Goal: Task Accomplishment & Management: Manage account settings

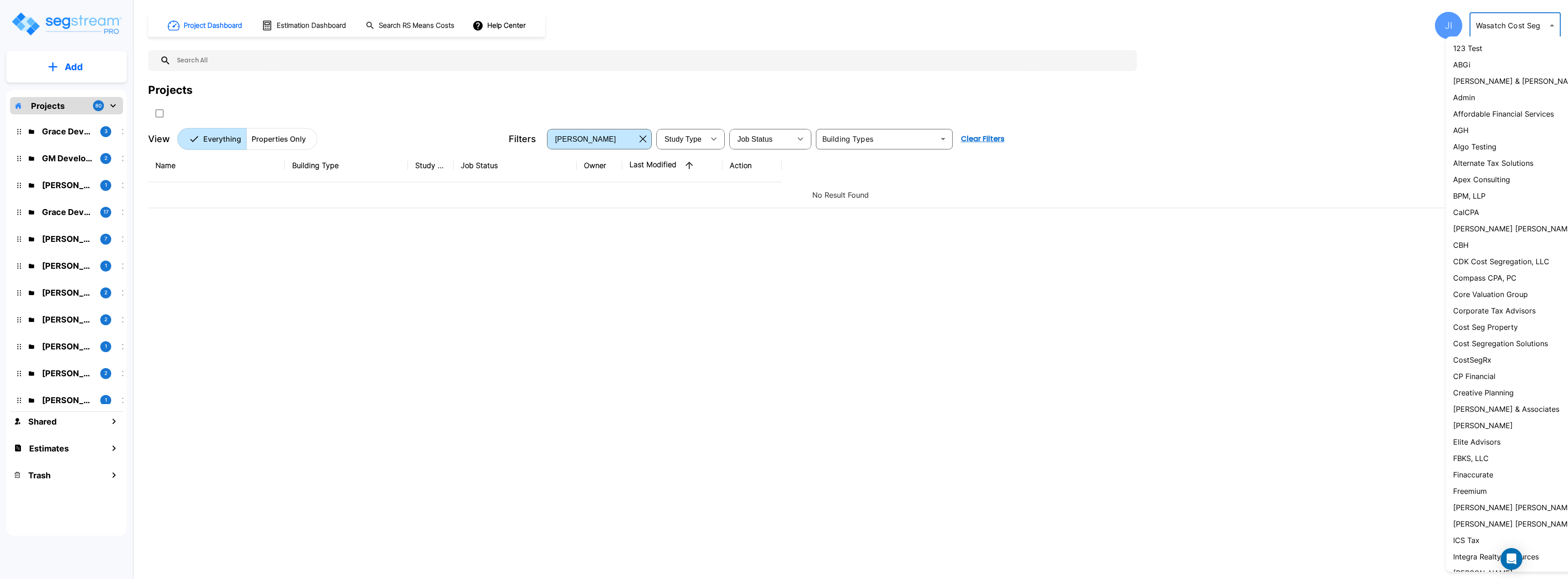
click at [1503, 27] on body "× Your report is being generated. Be patient! × We're working on your Modificat…" at bounding box center [784, 290] width 1568 height 579
click at [1493, 97] on li "Admin" at bounding box center [1530, 97] width 169 height 16
type input "1"
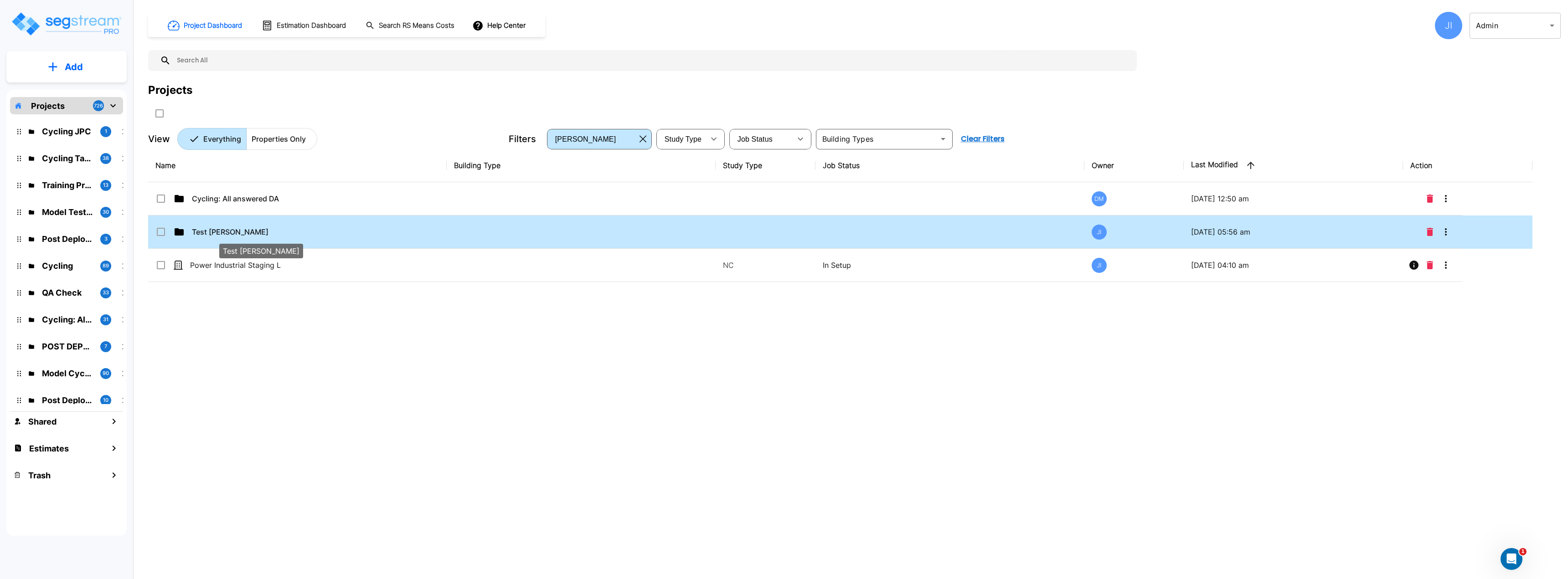
click at [245, 227] on p "Test [PERSON_NAME]" at bounding box center [237, 232] width 91 height 11
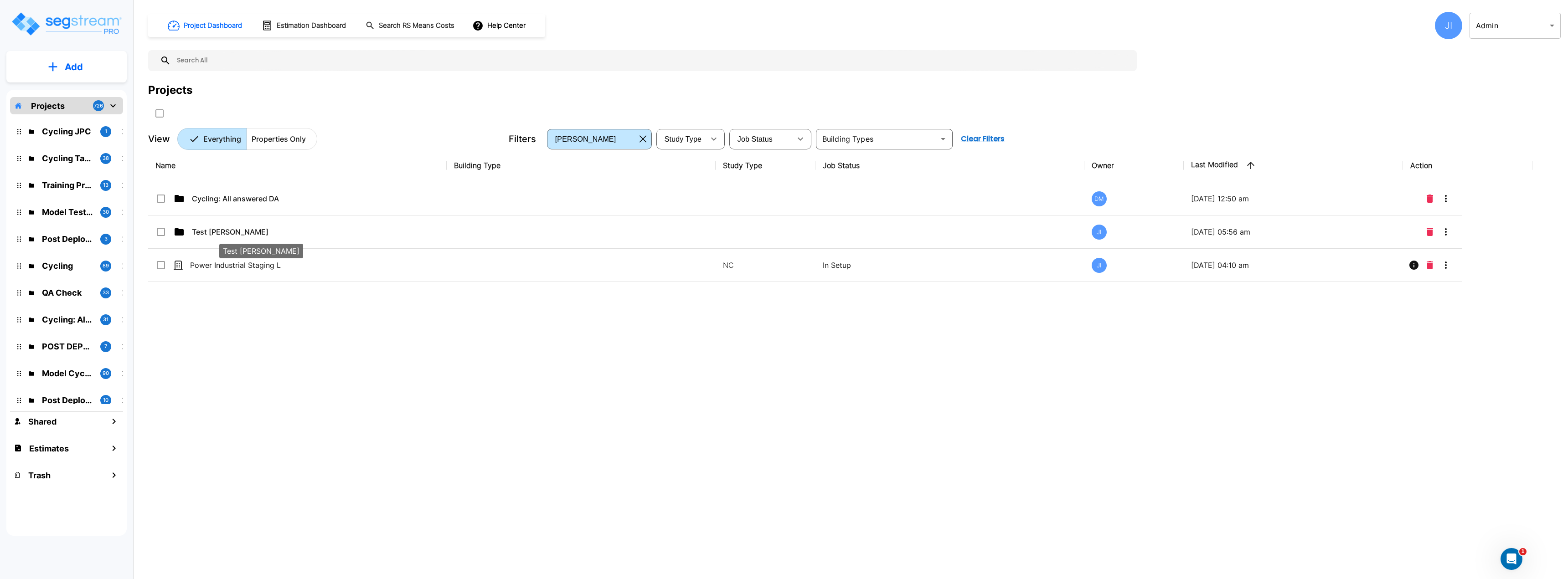
click at [245, 229] on div "Name Building Type Study Type Job Status Owner Last Modified Action Cycling: Al…" at bounding box center [840, 328] width 1384 height 359
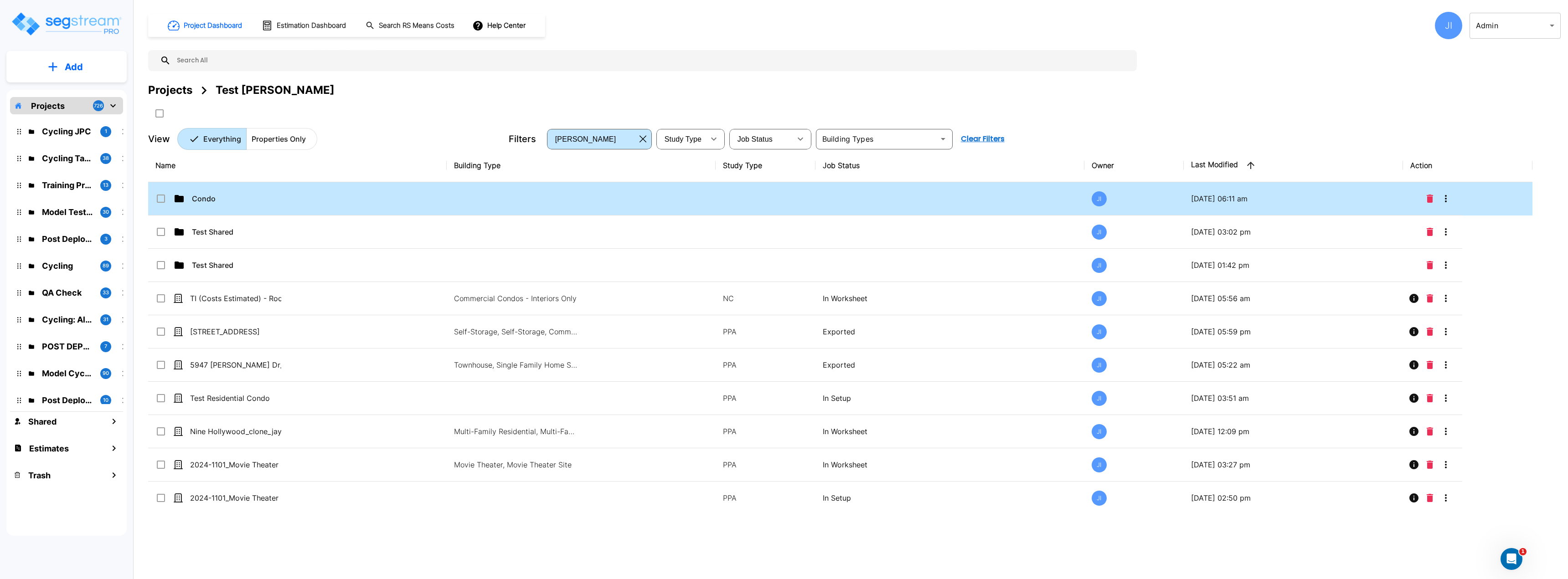
click at [256, 200] on p "Condo" at bounding box center [237, 199] width 91 height 11
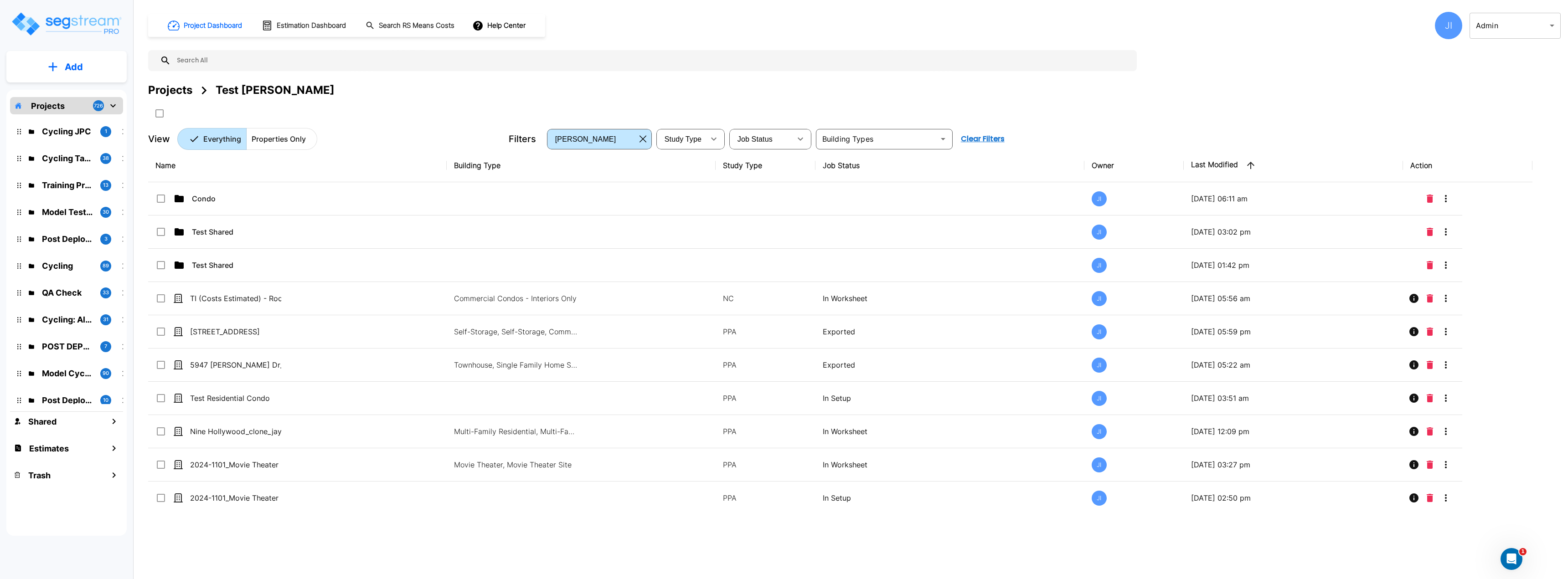
click at [256, 201] on p "Condo" at bounding box center [237, 199] width 91 height 11
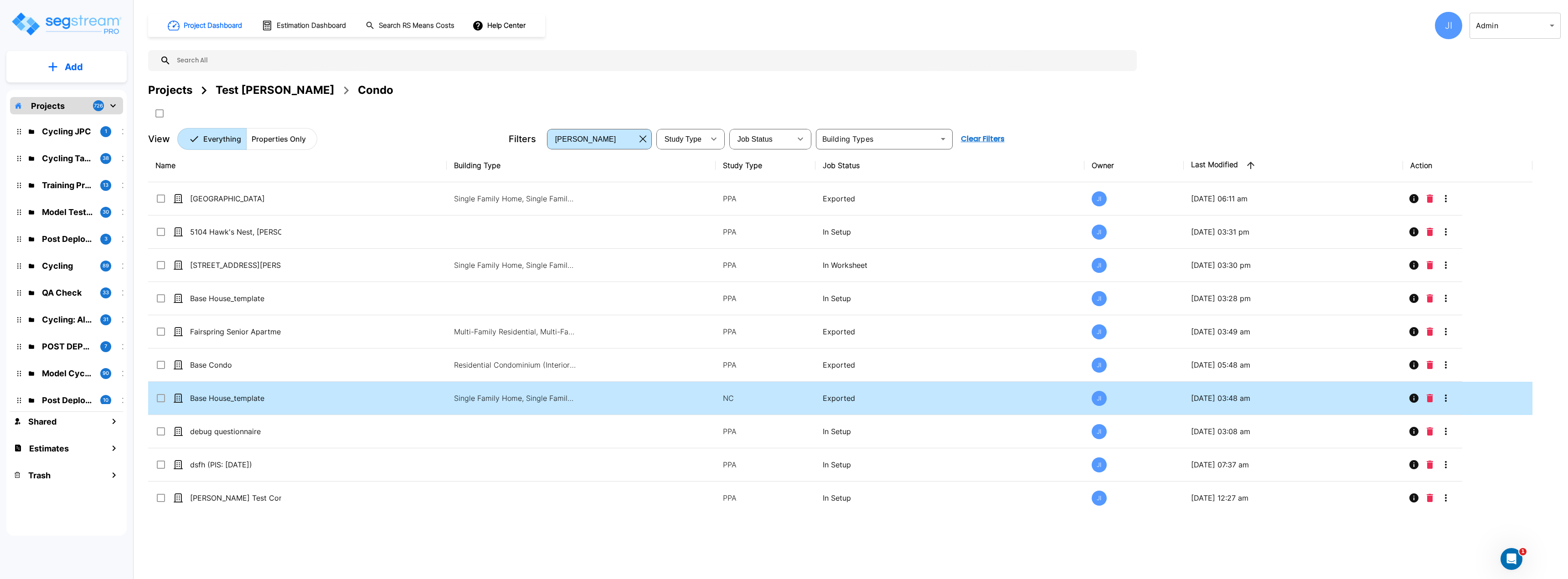
click at [284, 411] on td "Base House_template" at bounding box center [297, 398] width 298 height 33
click at [284, 411] on td "Base House_template" at bounding box center [297, 398] width 298 height 33
checkbox input "true"
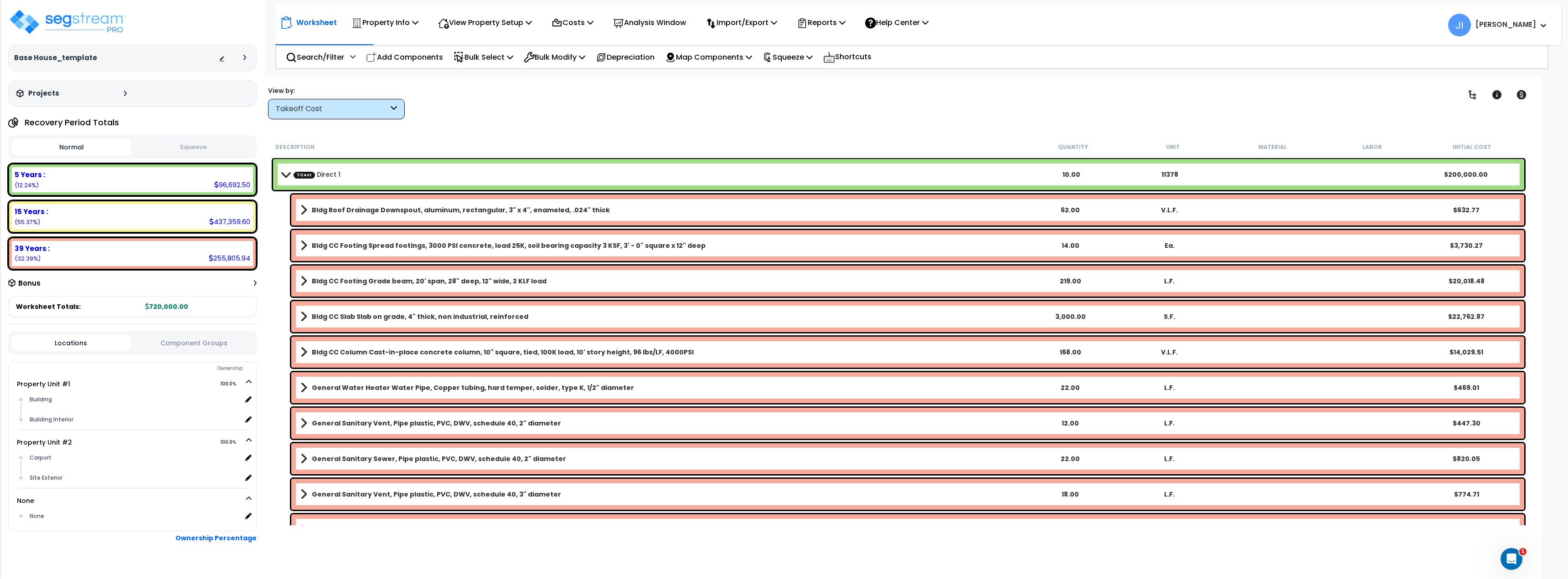
click at [288, 172] on span at bounding box center [285, 174] width 13 height 7
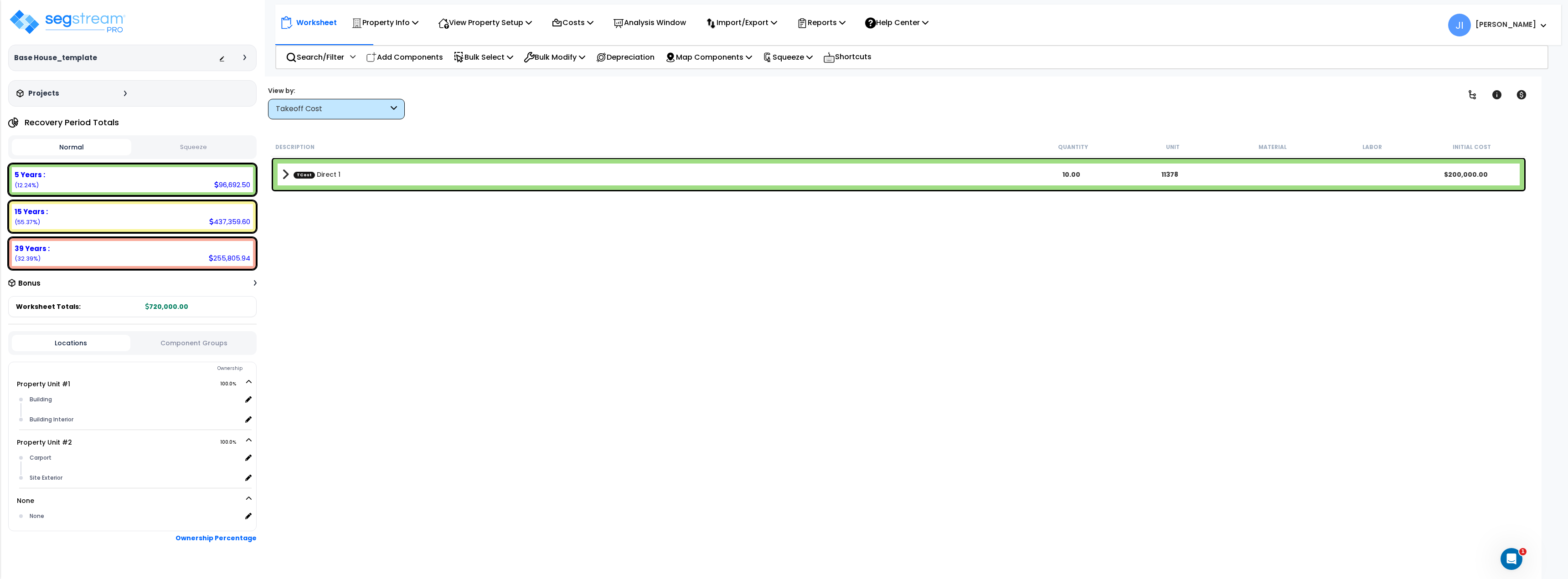
click at [288, 172] on span at bounding box center [285, 174] width 7 height 13
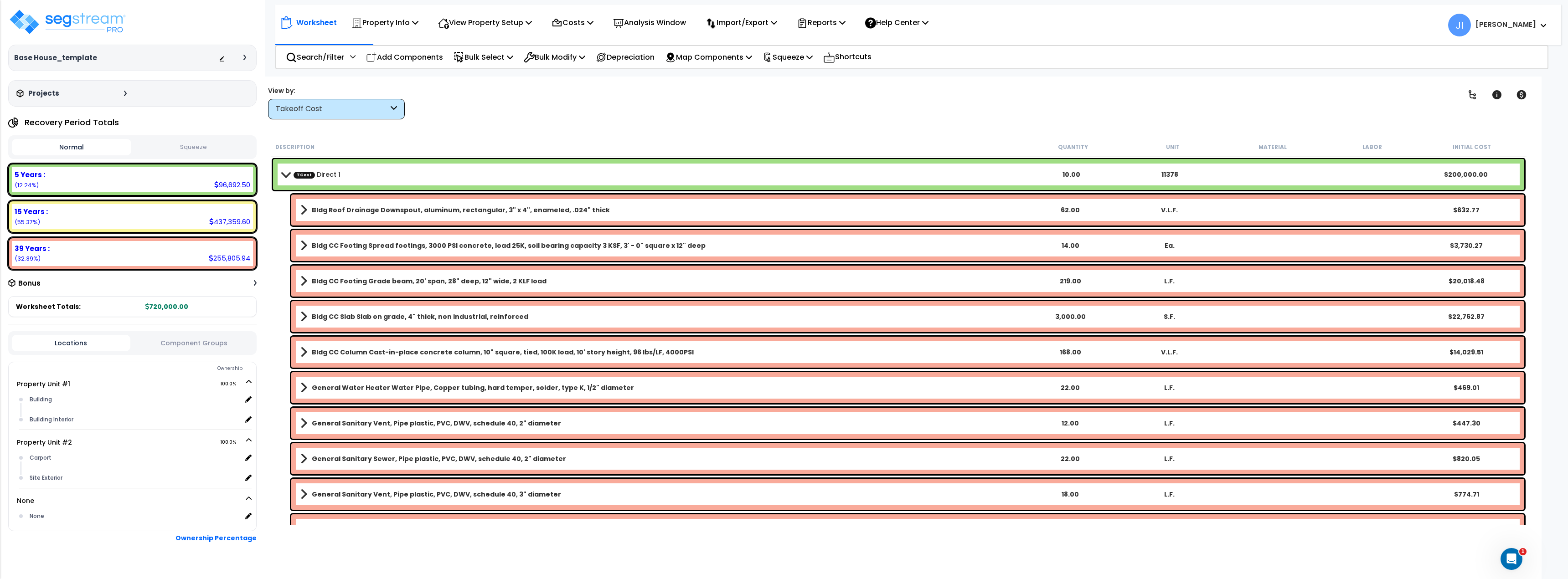
click at [334, 116] on div "Takeoff Cost" at bounding box center [336, 109] width 137 height 21
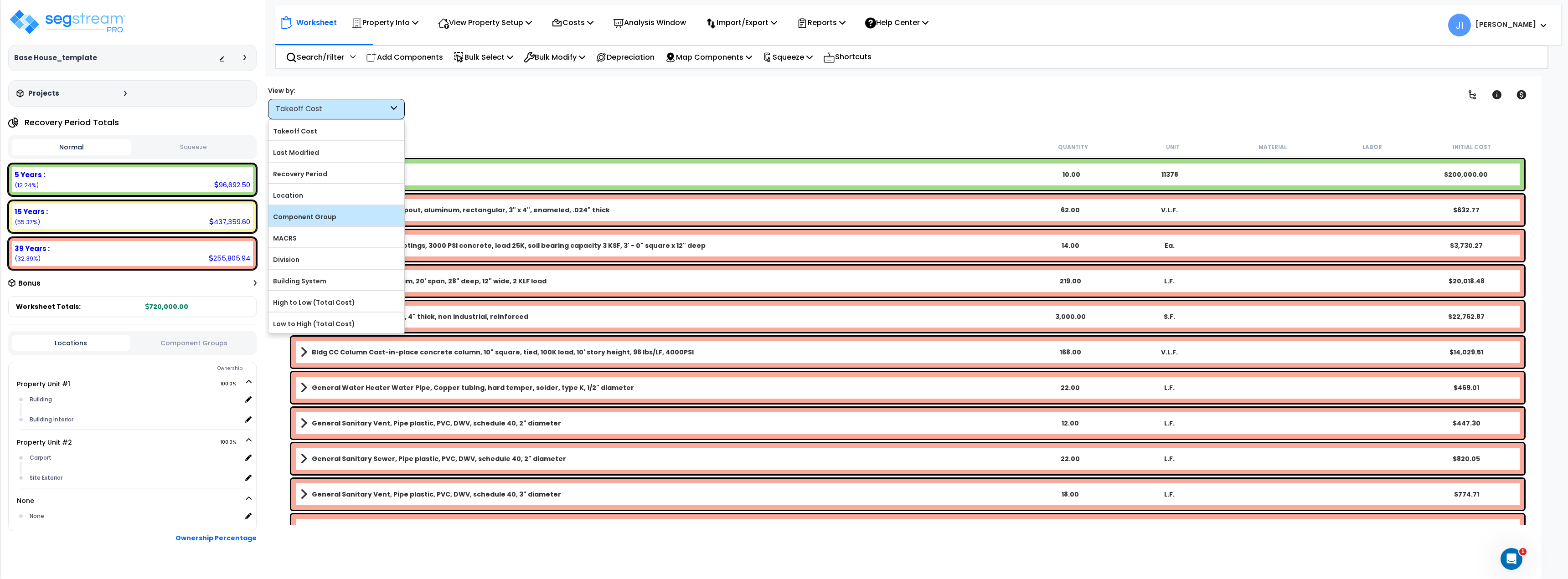
click at [343, 209] on div "Component Group" at bounding box center [336, 216] width 136 height 21
click at [352, 220] on label "Component Group" at bounding box center [336, 217] width 136 height 13
click at [0, 0] on input "Component Group" at bounding box center [0, 0] width 0 height 0
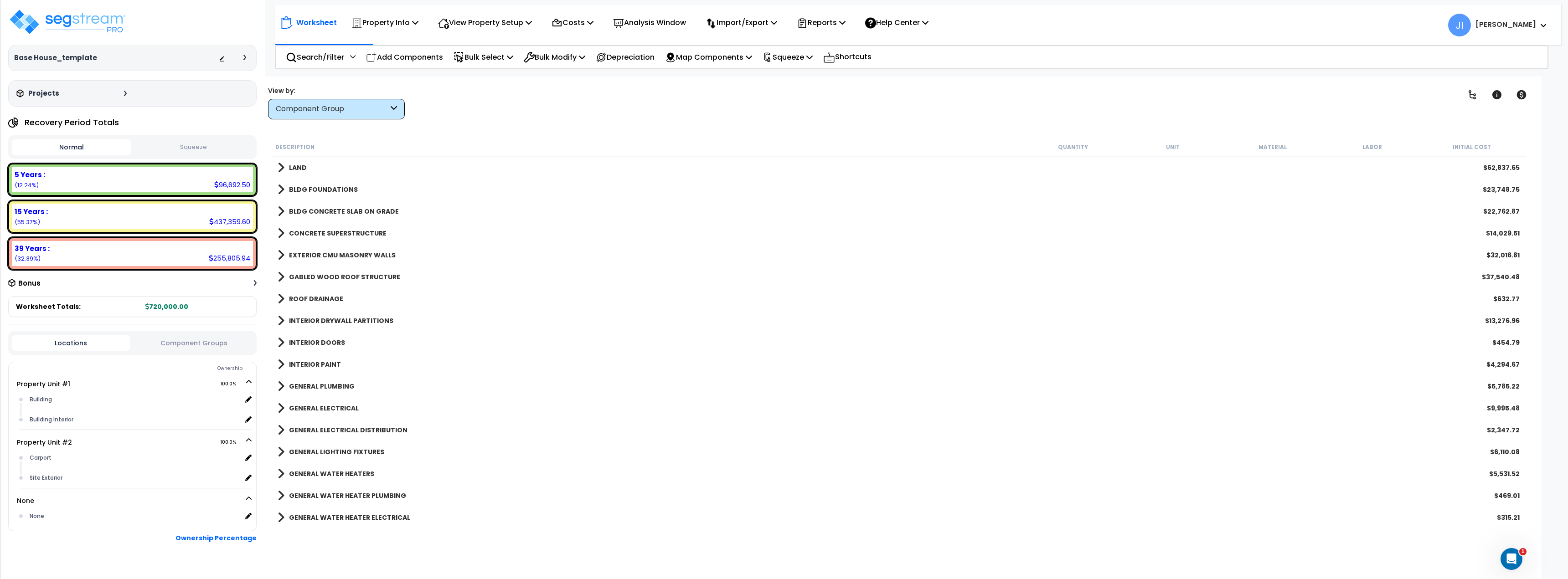
click at [115, 39] on div "Base House_template Depreciable Tax Basis : $500,000.00 Placed-In-Service Date …" at bounding box center [132, 57] width 248 height 99
click at [110, 32] on img at bounding box center [67, 21] width 119 height 27
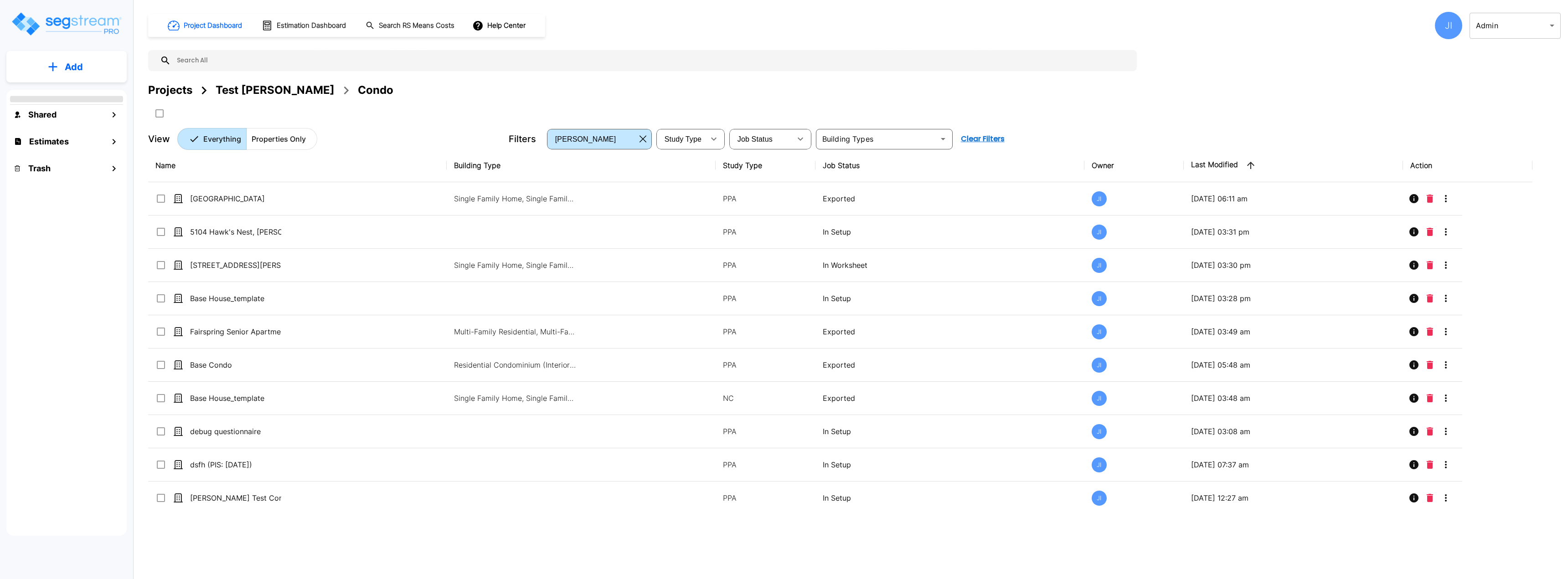
click at [1458, 32] on div "JI" at bounding box center [1448, 25] width 27 height 27
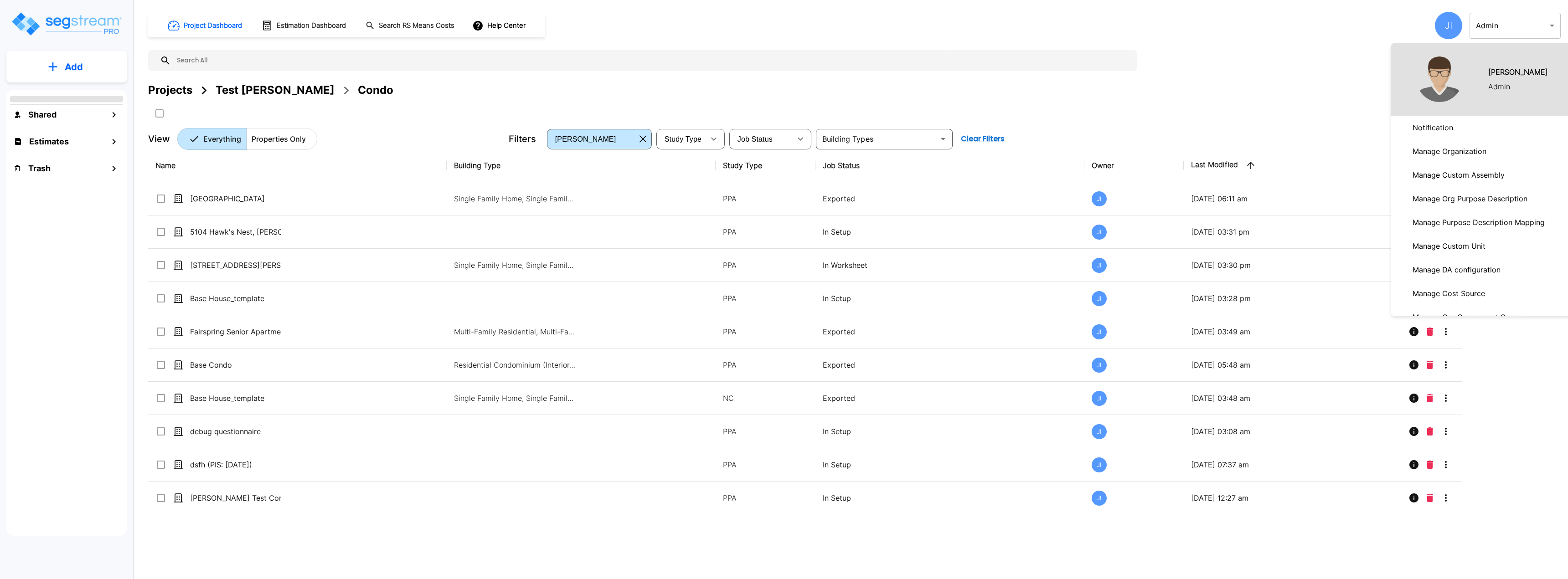
click at [1478, 151] on p "Manage Organization" at bounding box center [1449, 151] width 81 height 18
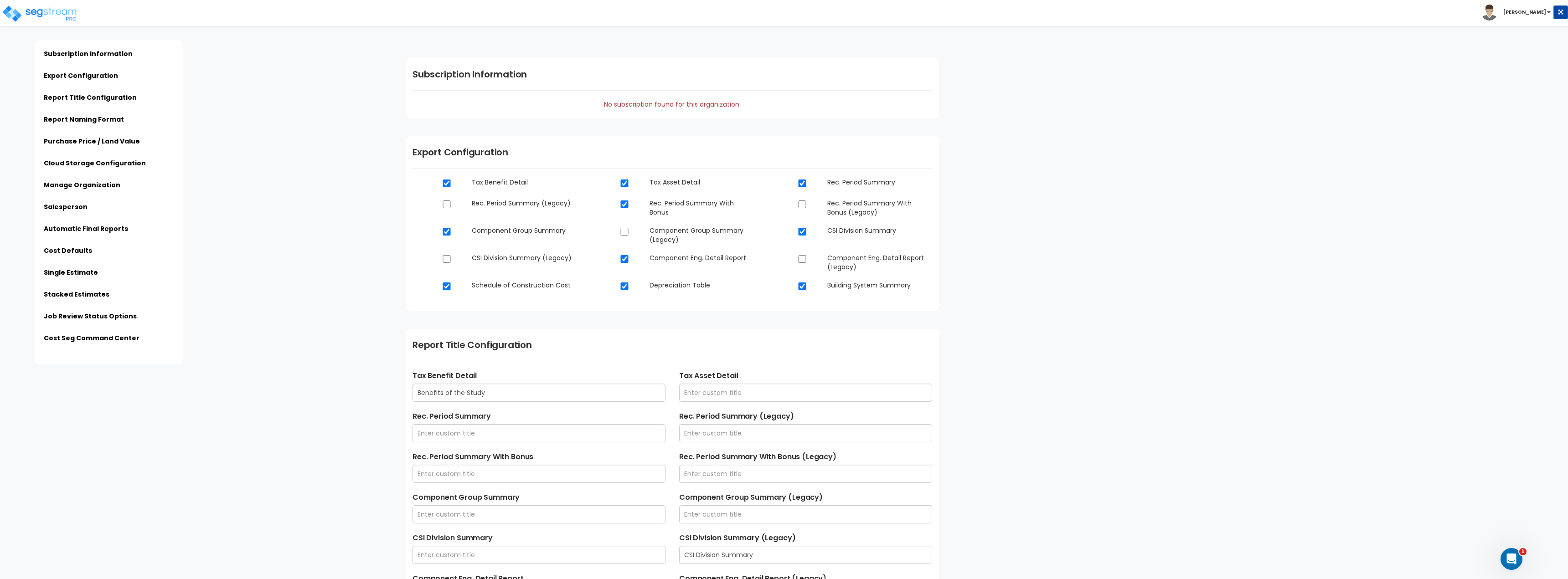
click at [43, 6] on div "Click to return on the top page" at bounding box center [46, 5] width 86 height 12
click at [16, 17] on img at bounding box center [40, 13] width 77 height 18
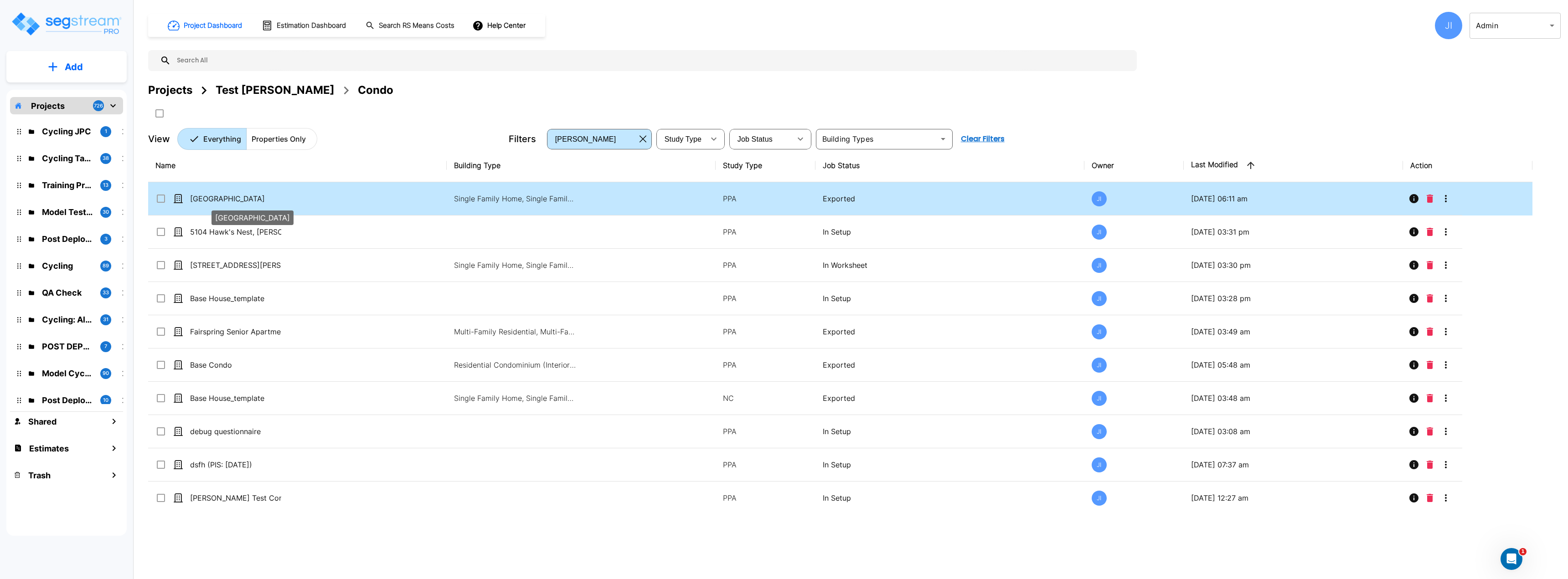
click at [241, 201] on p "[GEOGRAPHIC_DATA]" at bounding box center [236, 199] width 91 height 11
click at [241, 201] on p "Base House" at bounding box center [236, 199] width 91 height 11
checkbox input "true"
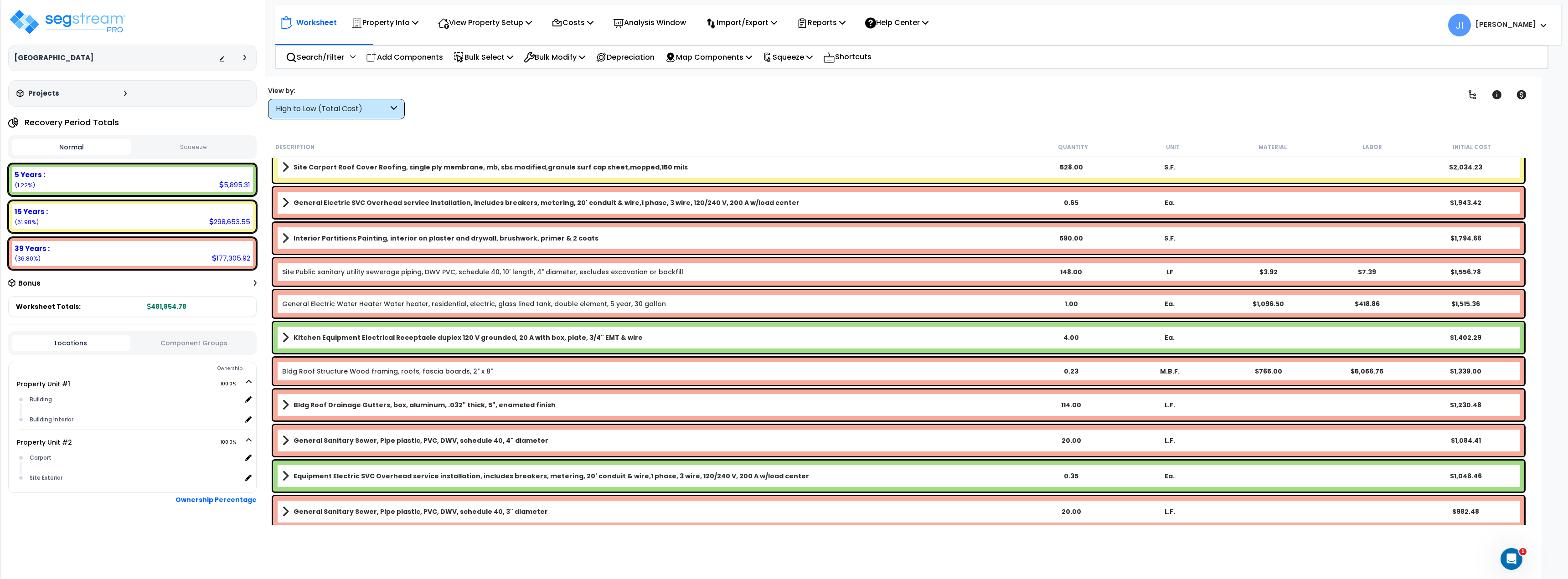
click at [251, 59] on div at bounding box center [247, 57] width 7 height 5
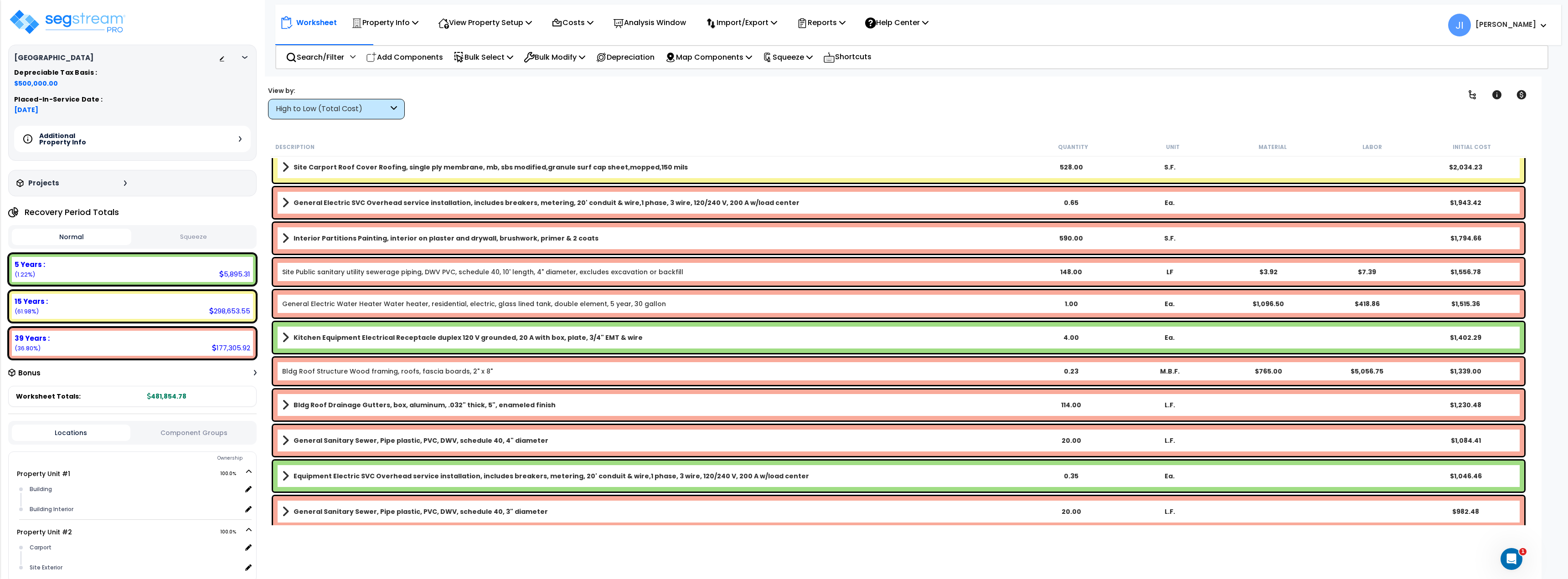
click at [235, 134] on div "Additional Property Info" at bounding box center [132, 139] width 237 height 26
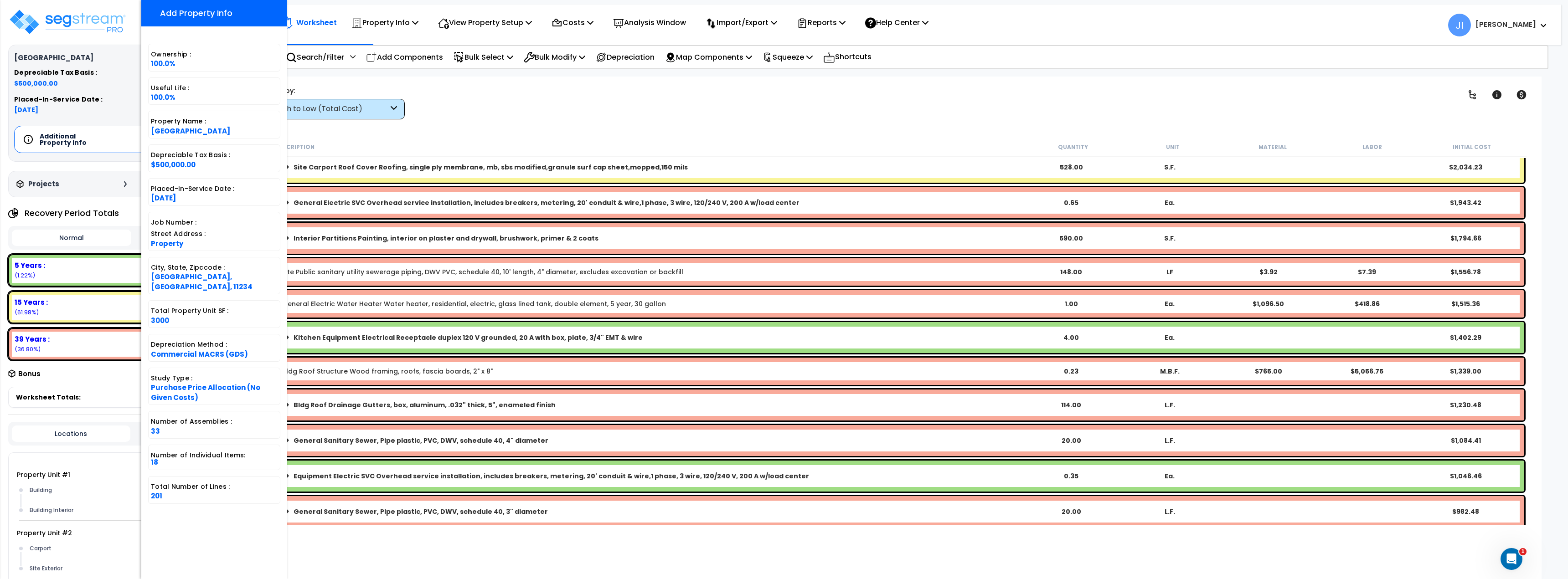
scroll to position [40, 0]
click at [642, 102] on div "Clear Filters" at bounding box center [937, 102] width 1014 height 33
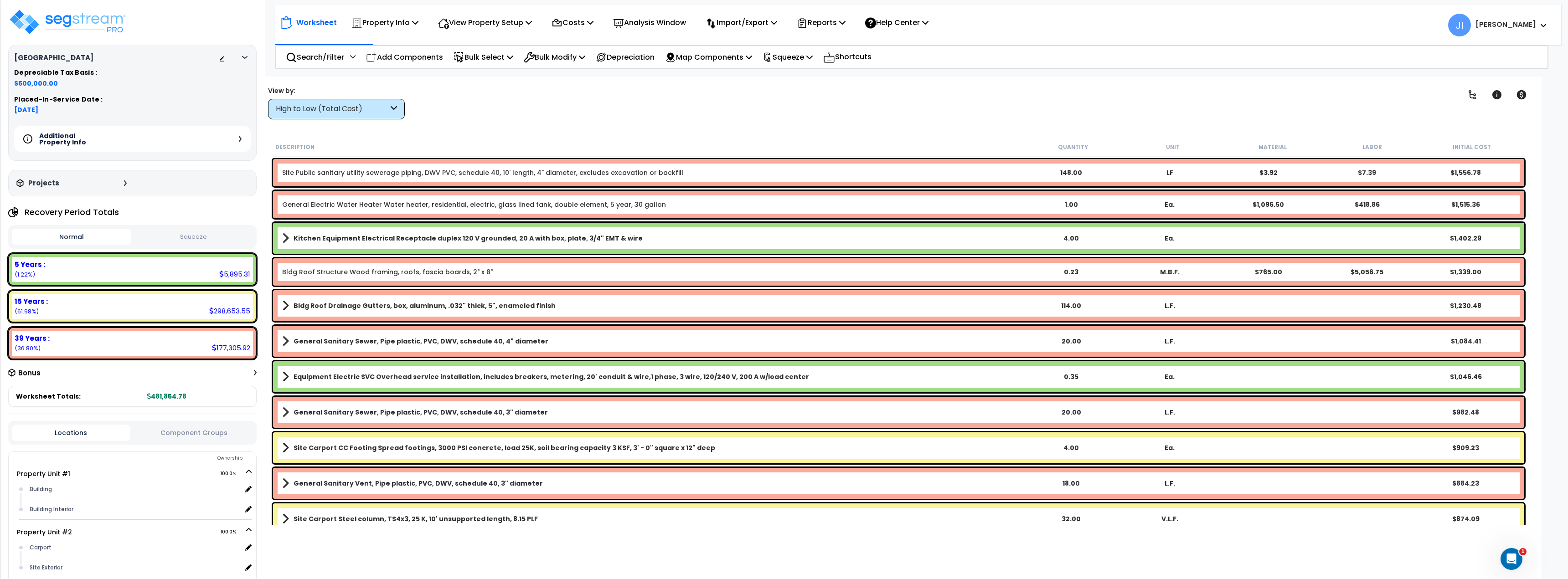
scroll to position [1047, 0]
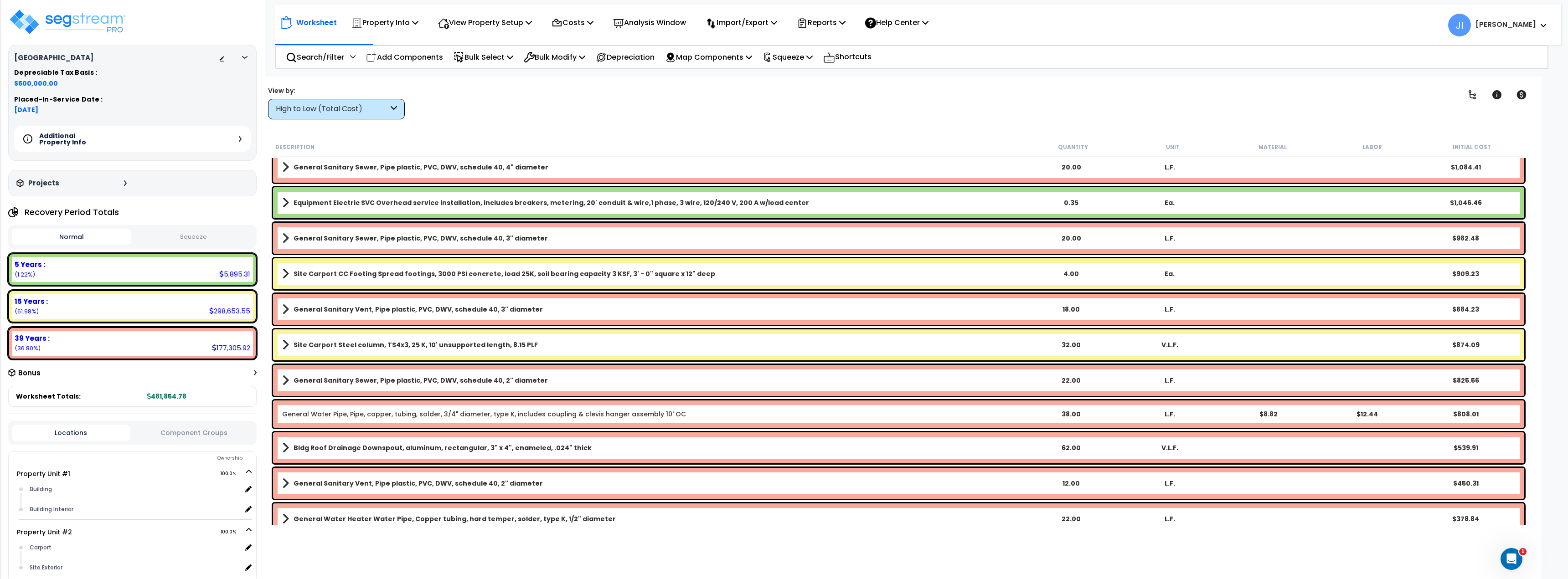
click at [507, 226] on div "General Sanitary Sewer, Pipe plastic, PVC, DWV, schedule 40, 3" diameter 20.00 …" at bounding box center [899, 238] width 1251 height 31
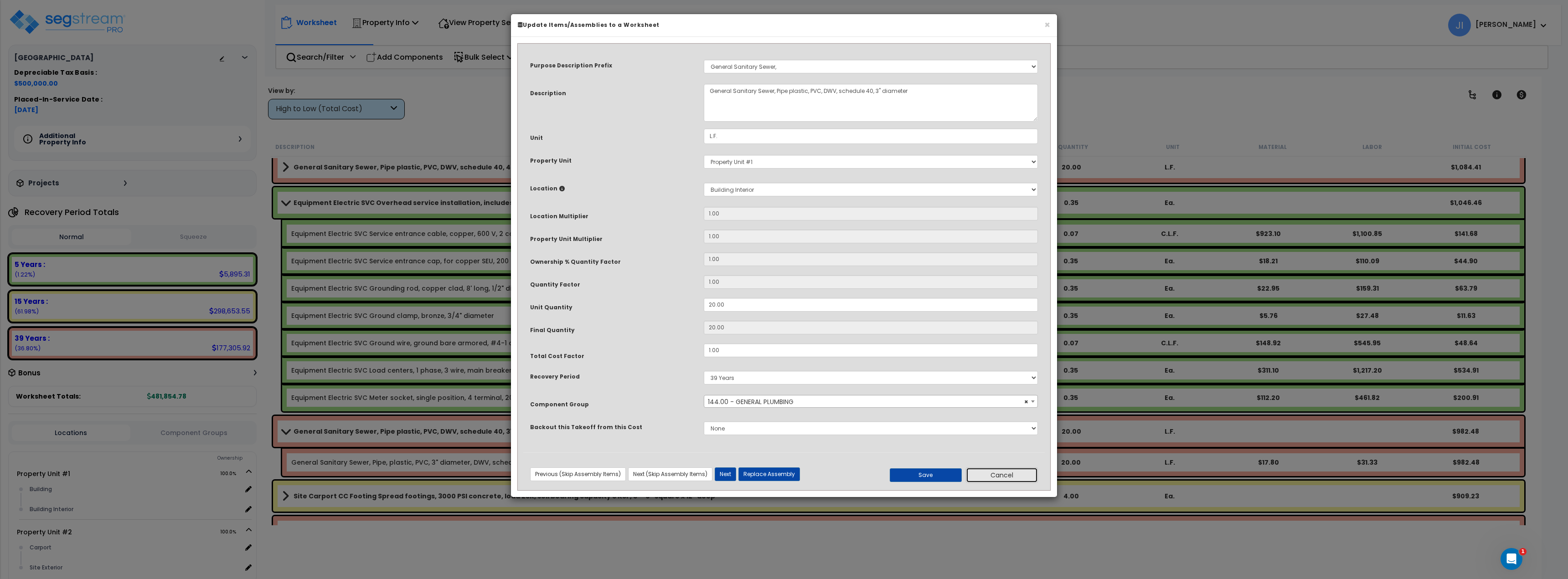
click at [1012, 473] on button "Cancel" at bounding box center [1002, 474] width 72 height 15
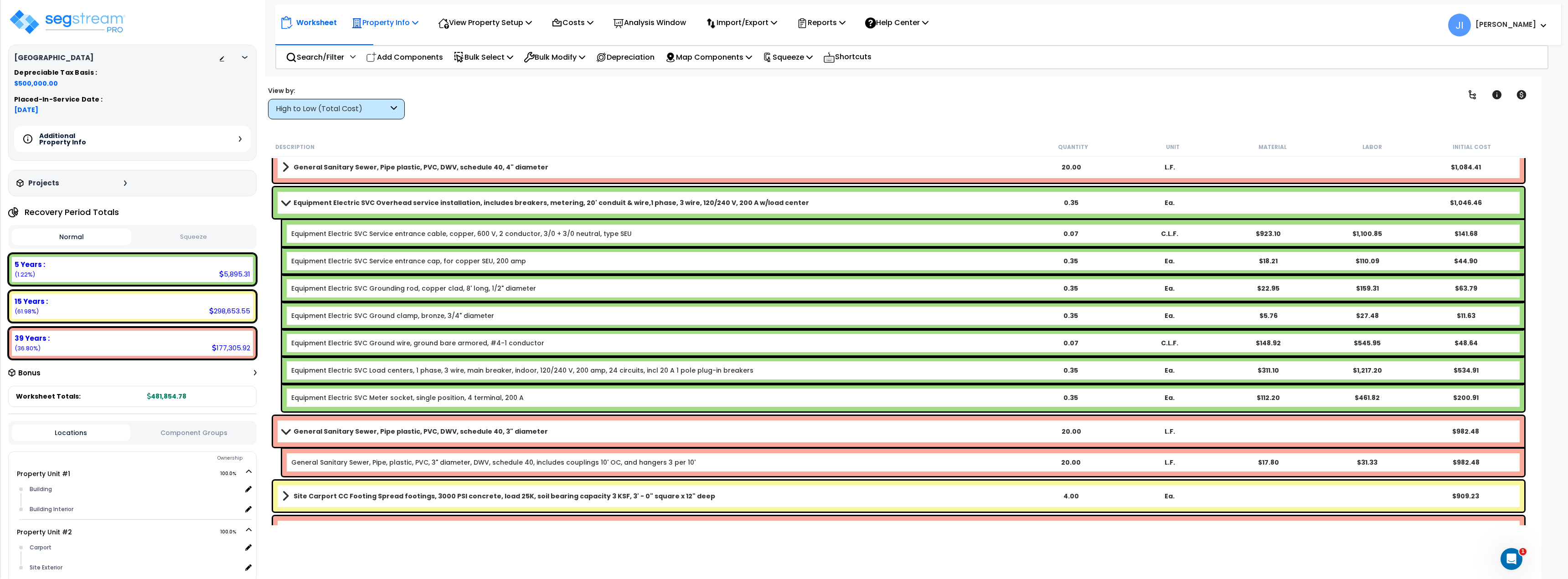
click at [400, 24] on p "Property Info" at bounding box center [385, 23] width 67 height 12
click at [398, 46] on link "Property Setup" at bounding box center [392, 43] width 90 height 18
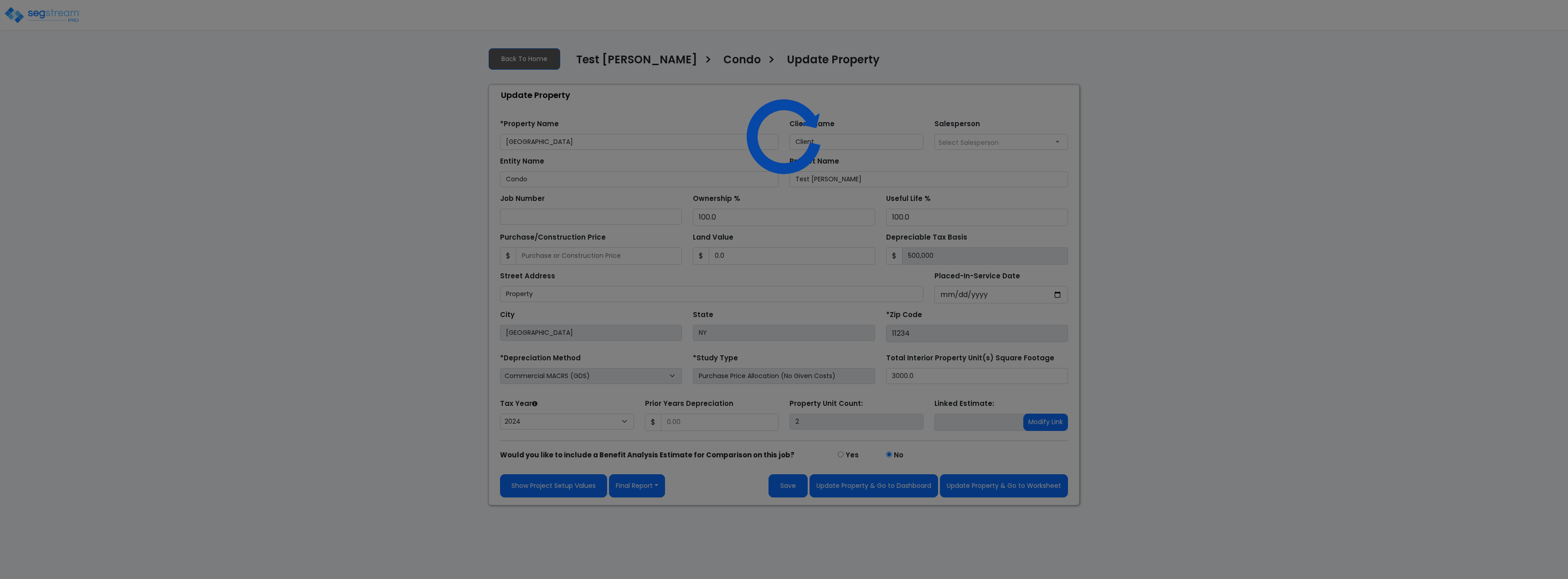
select select "2024"
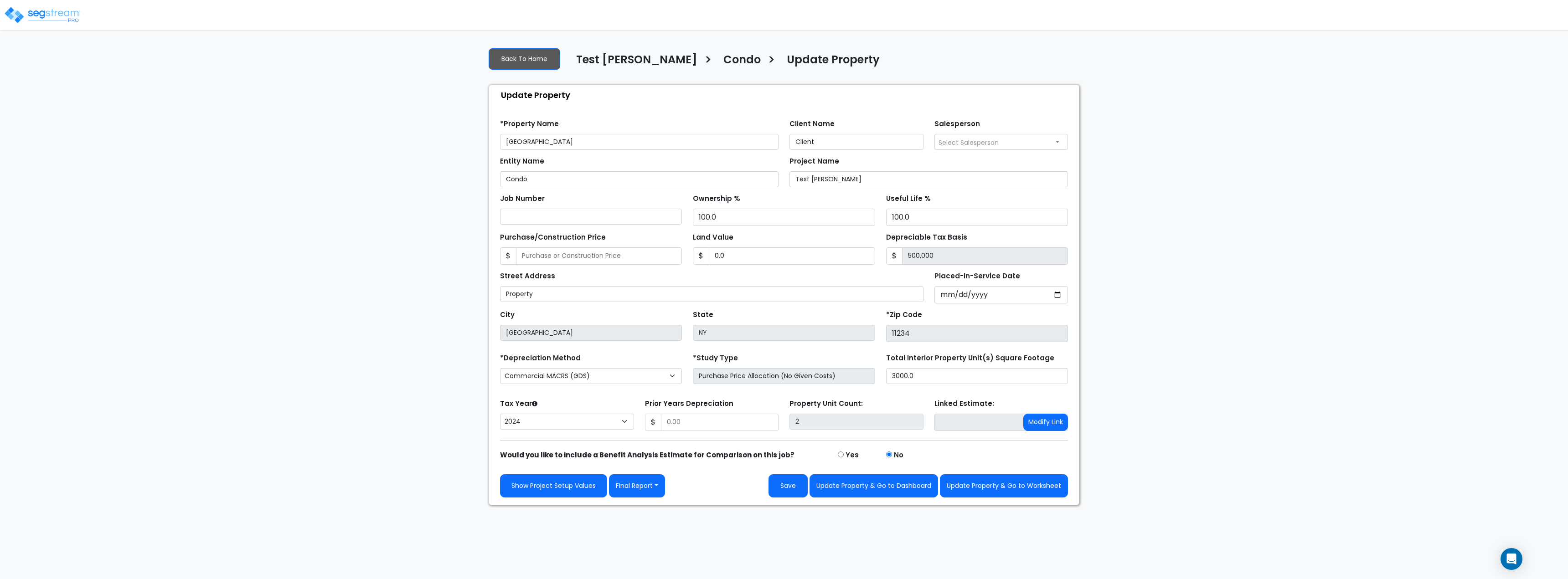
click at [60, 17] on img at bounding box center [42, 15] width 77 height 18
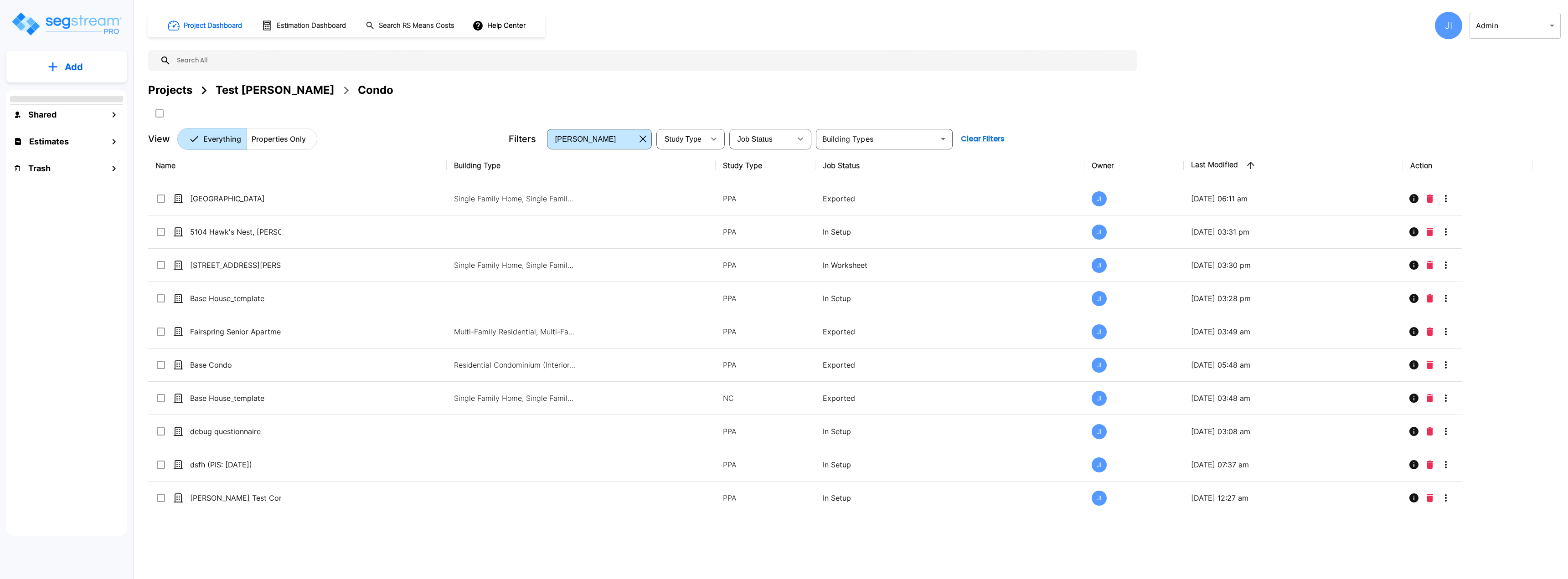
click at [1449, 23] on div "JI" at bounding box center [1448, 25] width 27 height 27
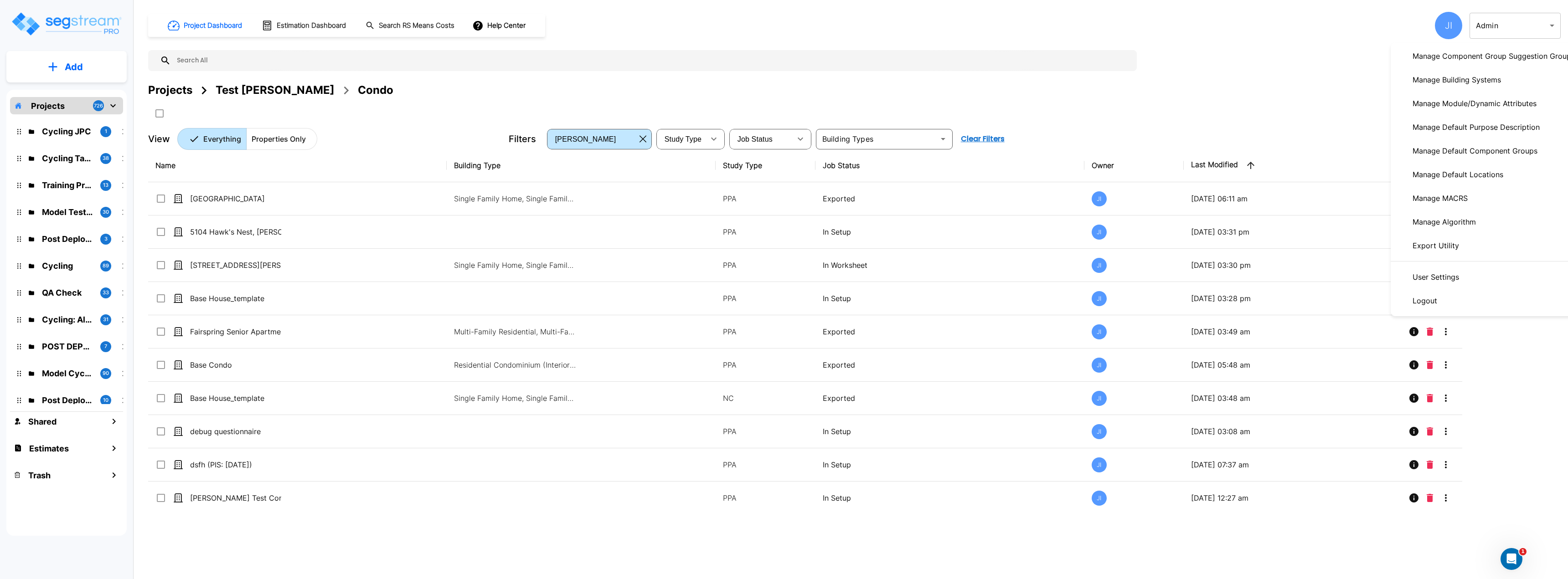
click at [1465, 220] on p "Manage Algorithm" at bounding box center [1444, 222] width 71 height 18
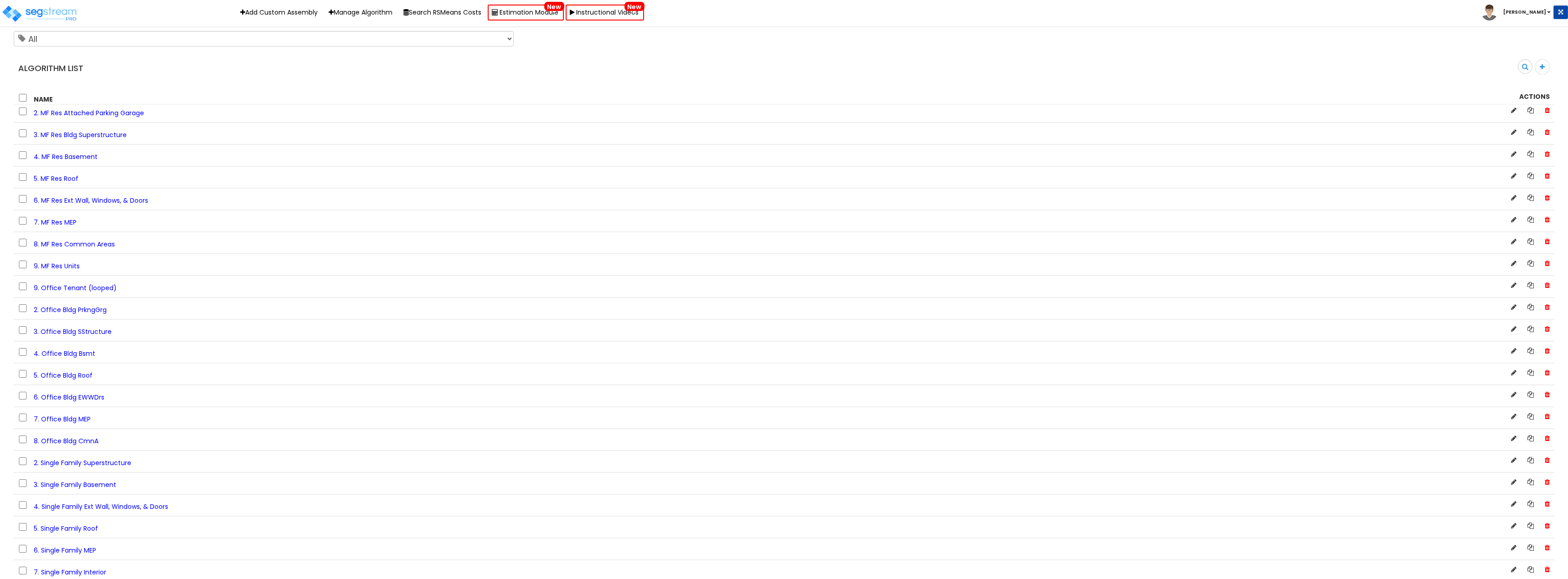
scroll to position [227, 0]
click at [74, 358] on div "5. Office Bldg Roof" at bounding box center [655, 364] width 1287 height 12
click at [66, 364] on span "5. Office Bldg Roof" at bounding box center [63, 365] width 59 height 9
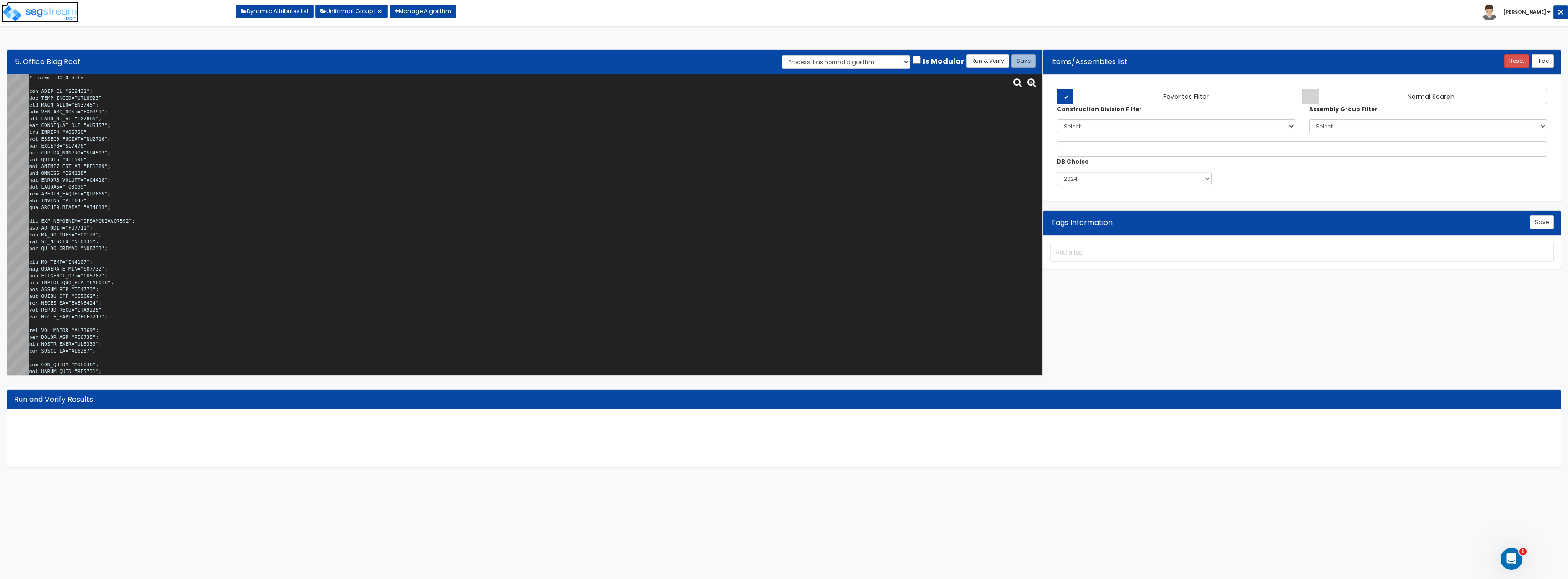
click at [65, 23] on img at bounding box center [40, 13] width 77 height 18
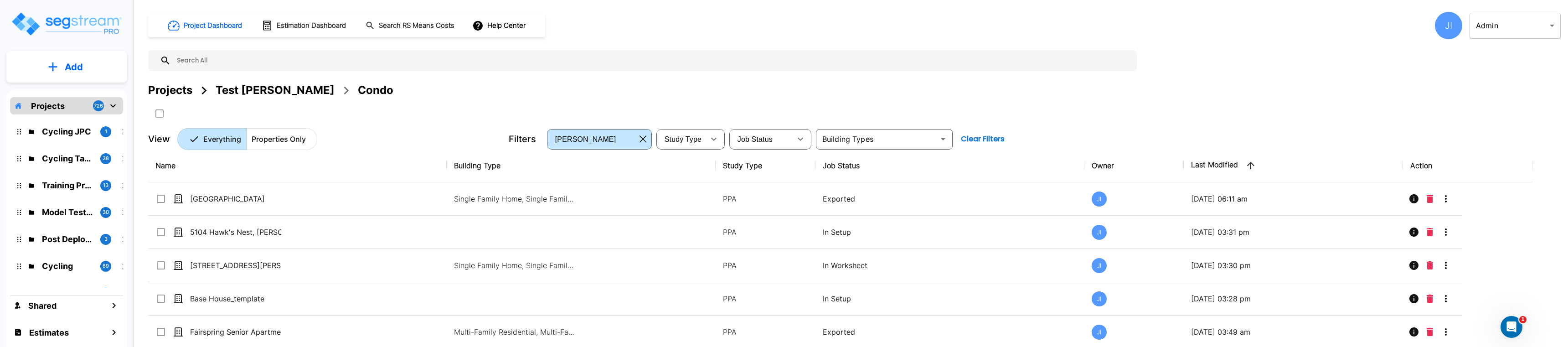
click at [627, 111] on div "Projects Test Jay Condo" at bounding box center [854, 102] width 1413 height 39
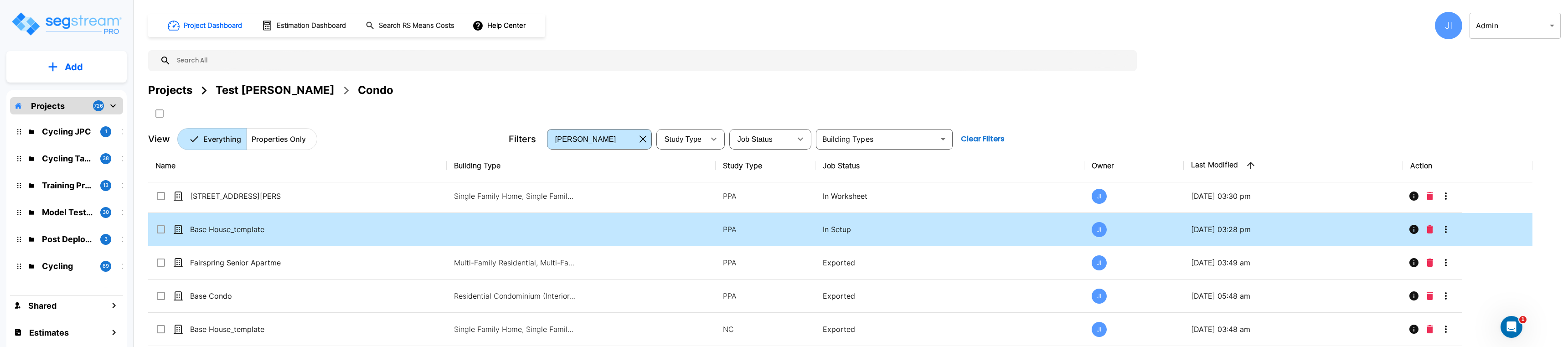
scroll to position [46, 0]
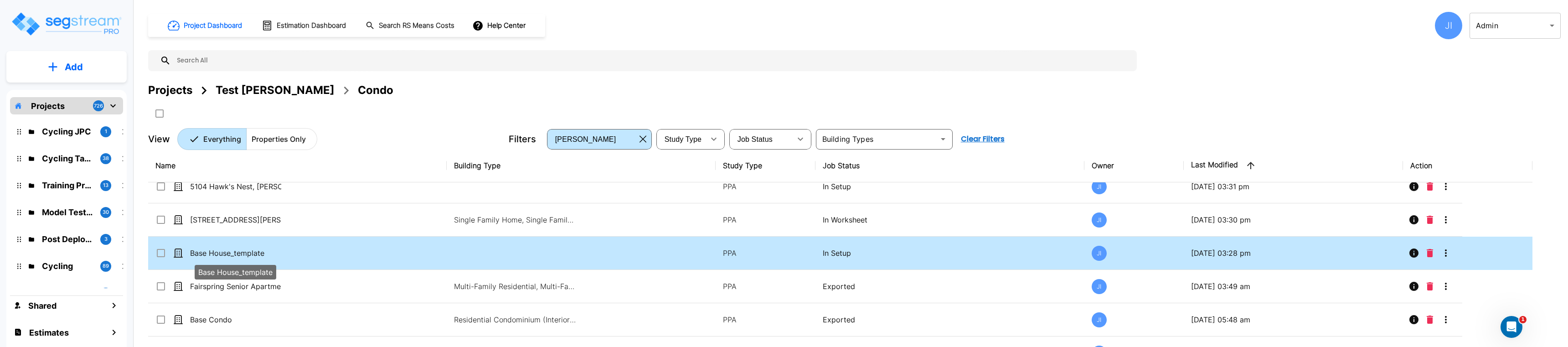
click at [253, 253] on p "Base House_template" at bounding box center [236, 253] width 91 height 11
checkbox input "true"
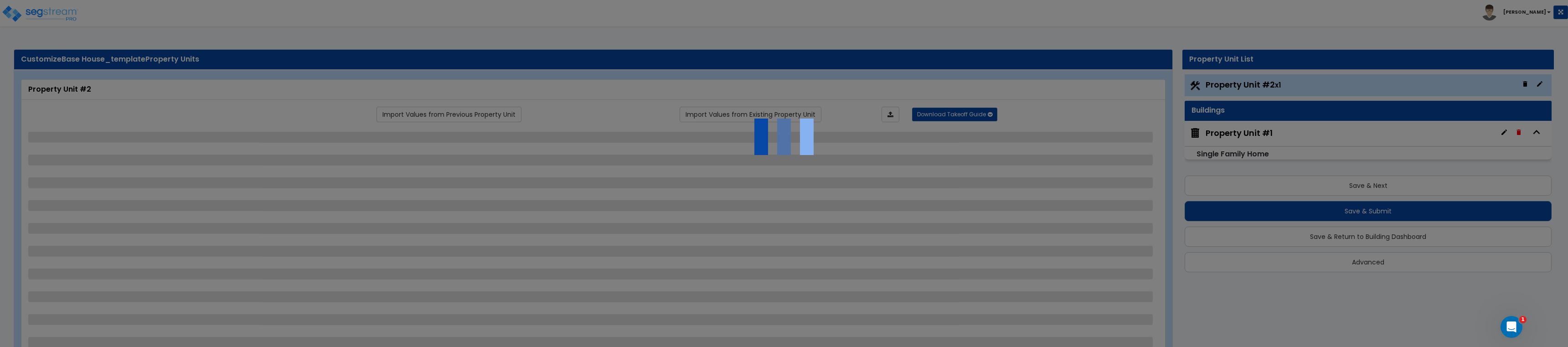
select select "1"
select select "2"
select select "1"
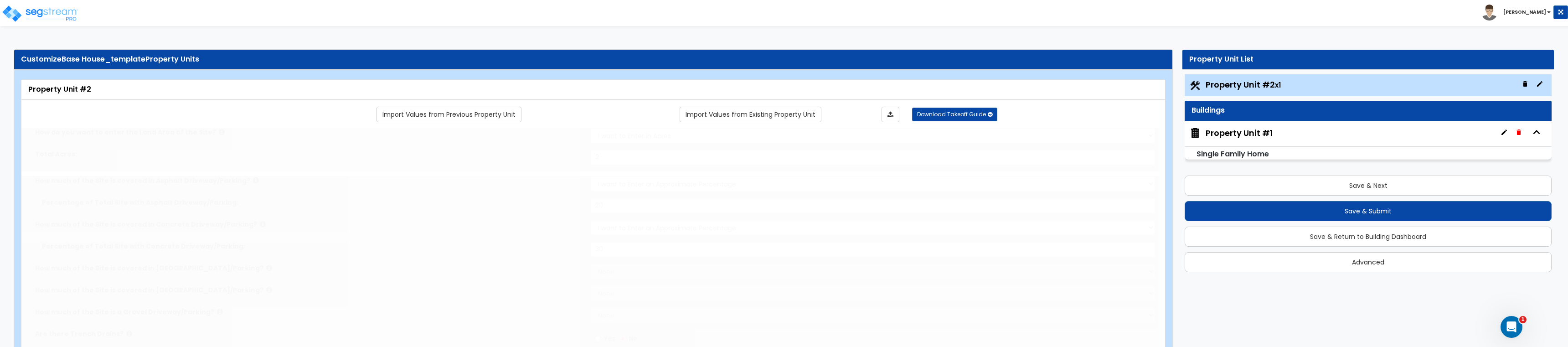
radio input "true"
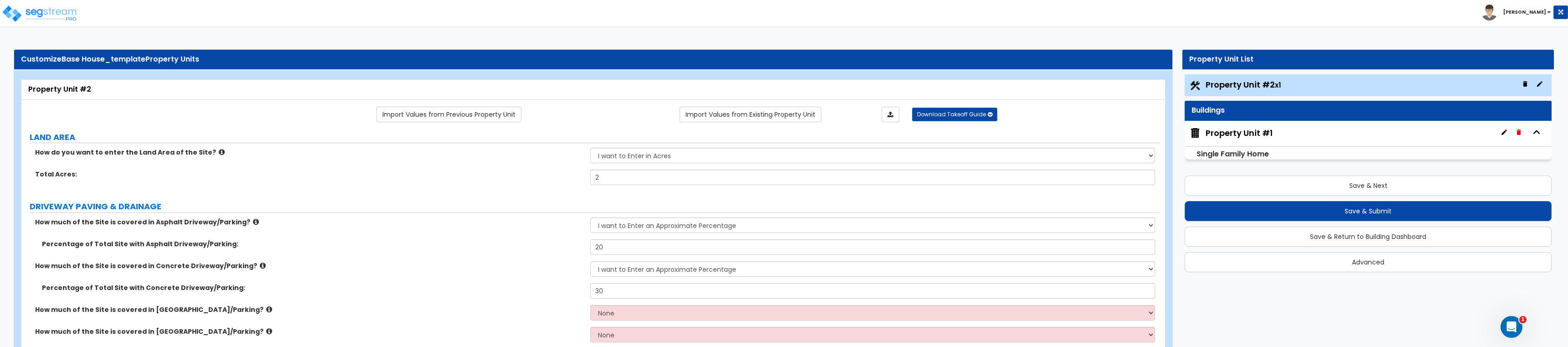
click at [1217, 130] on div "Property Unit #1" at bounding box center [1239, 133] width 67 height 12
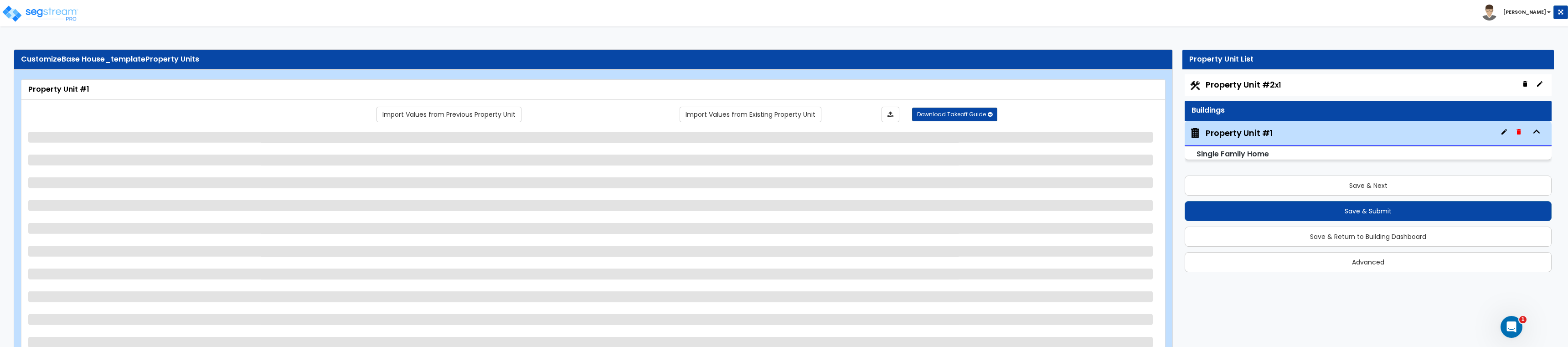
select select "1"
select select "3"
select select "1"
select select "10"
select select "1"
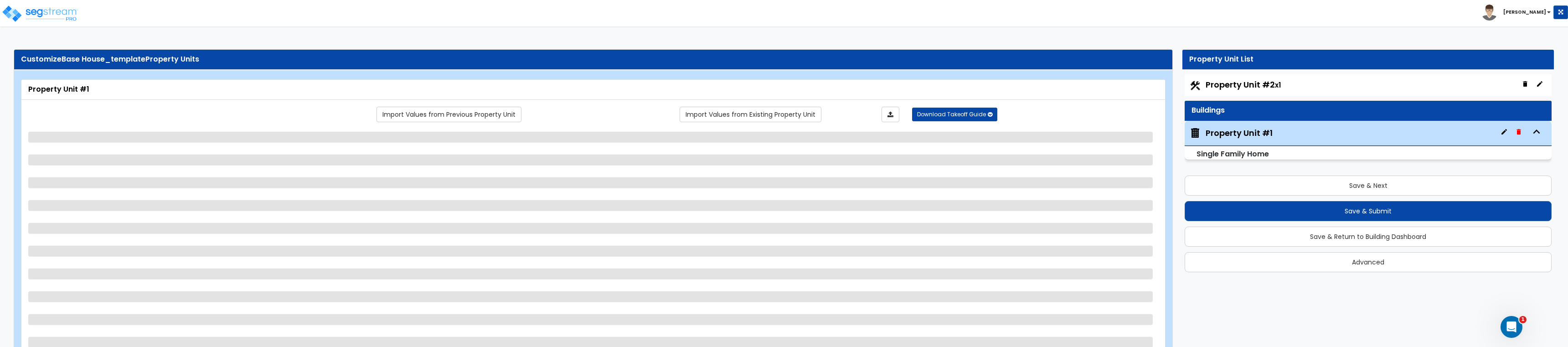
select select "1"
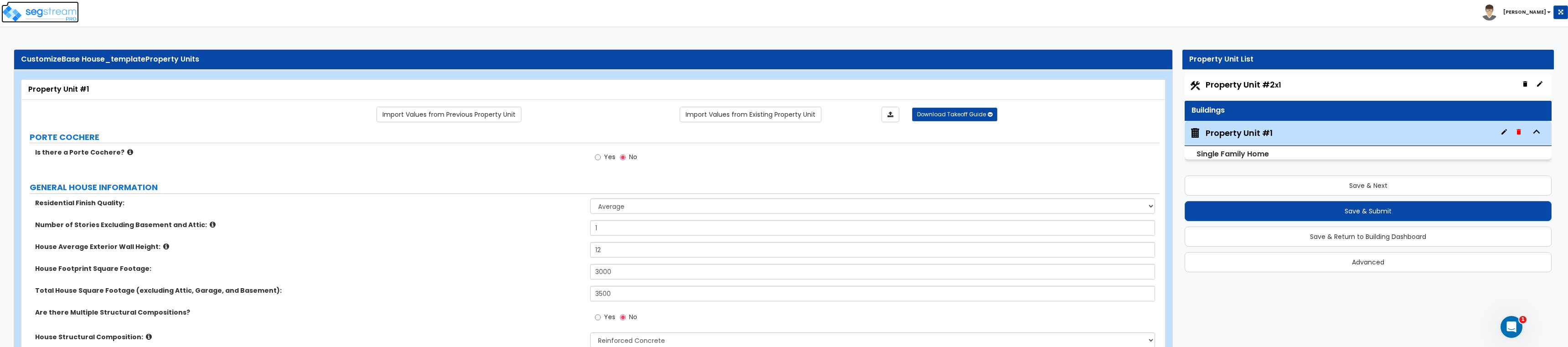
click at [39, 13] on img at bounding box center [40, 13] width 77 height 18
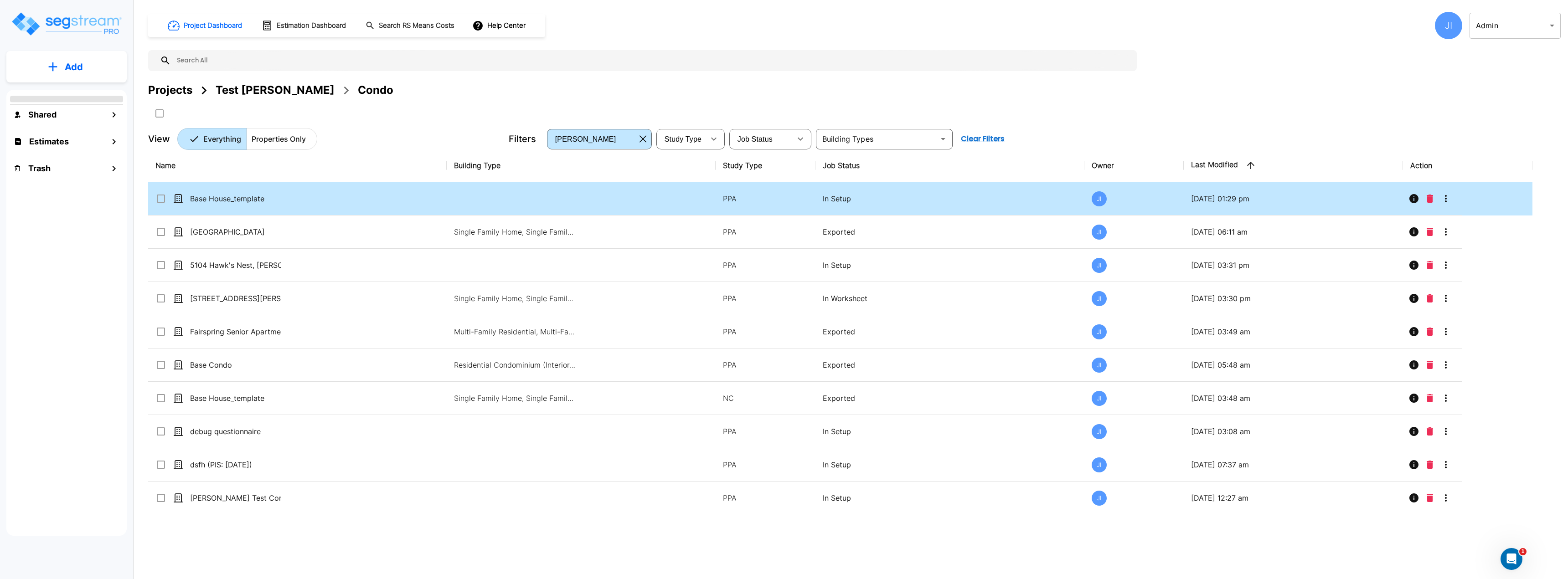
click at [251, 190] on td "Base House_template" at bounding box center [297, 199] width 298 height 33
checkbox input "true"
click at [251, 190] on td "Base House_template" at bounding box center [297, 199] width 298 height 33
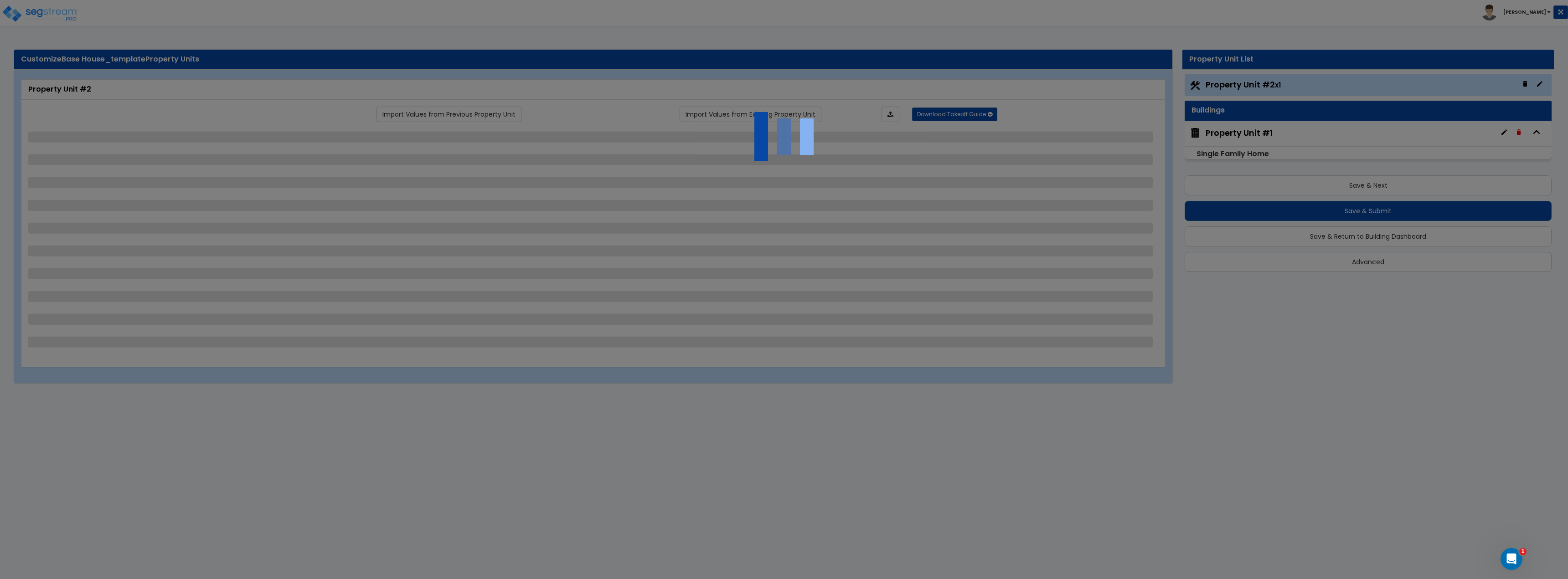
select select "1"
select select "2"
select select "1"
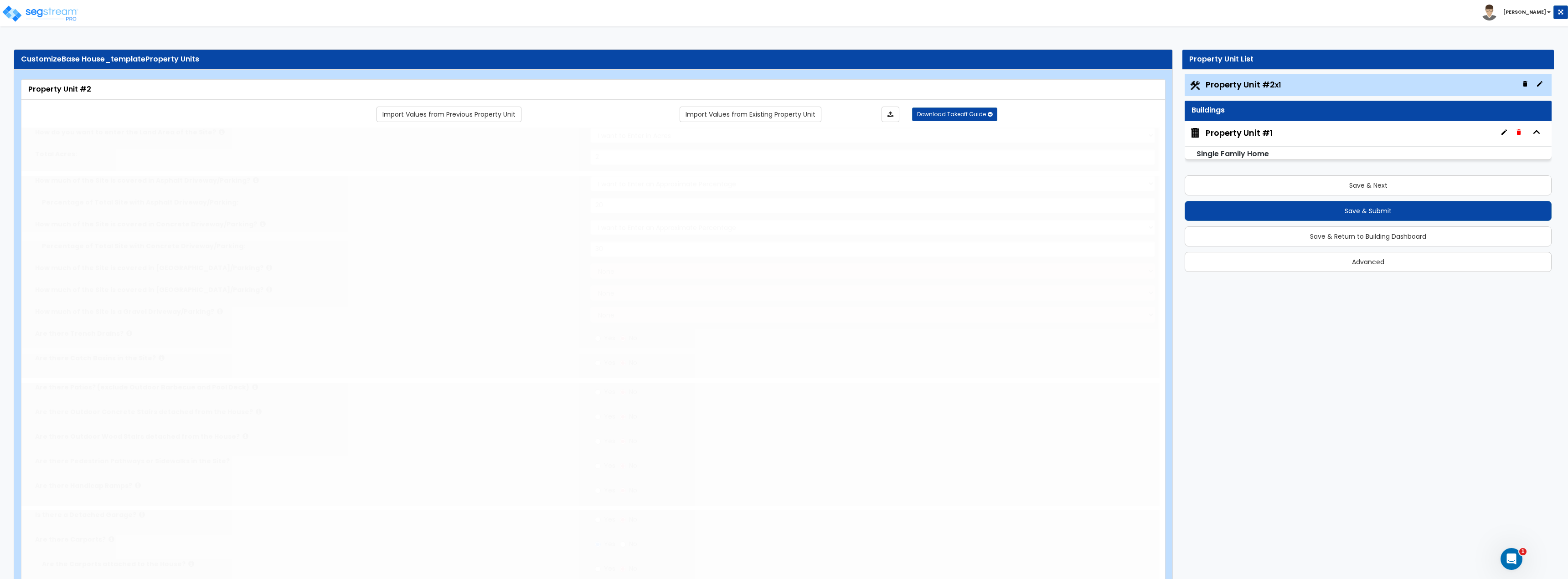
radio input "true"
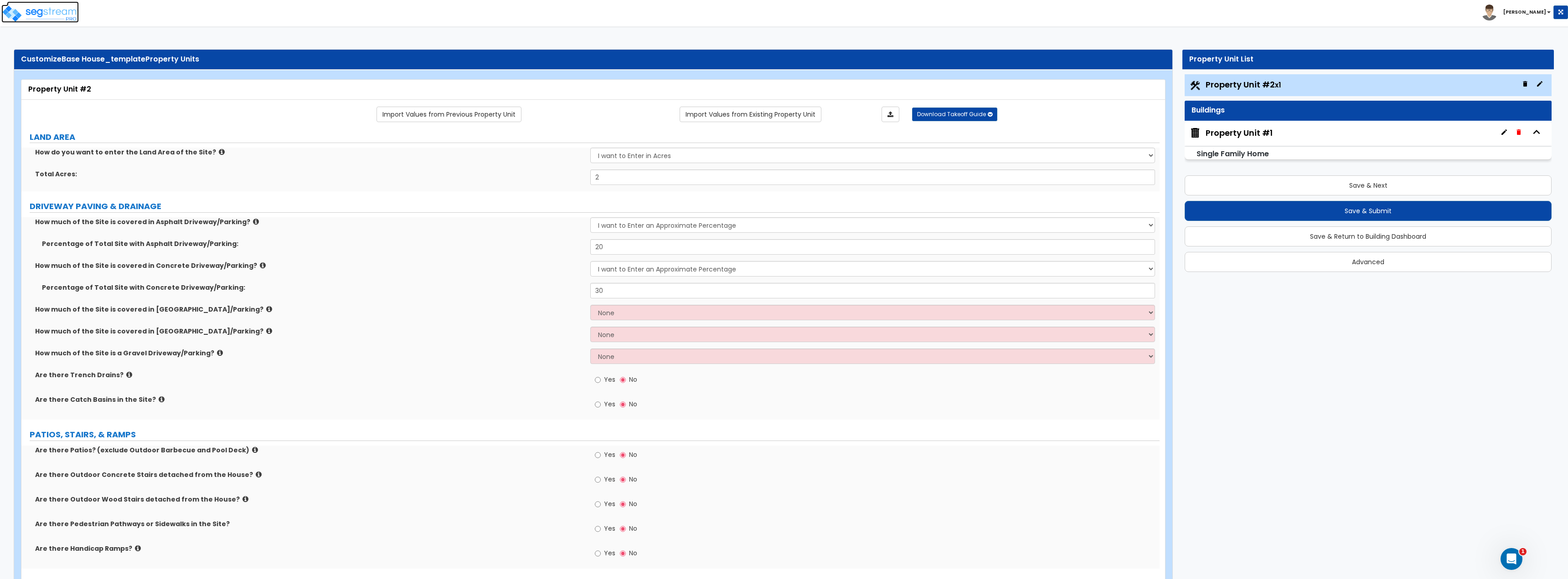
click at [44, 12] on img at bounding box center [40, 13] width 77 height 18
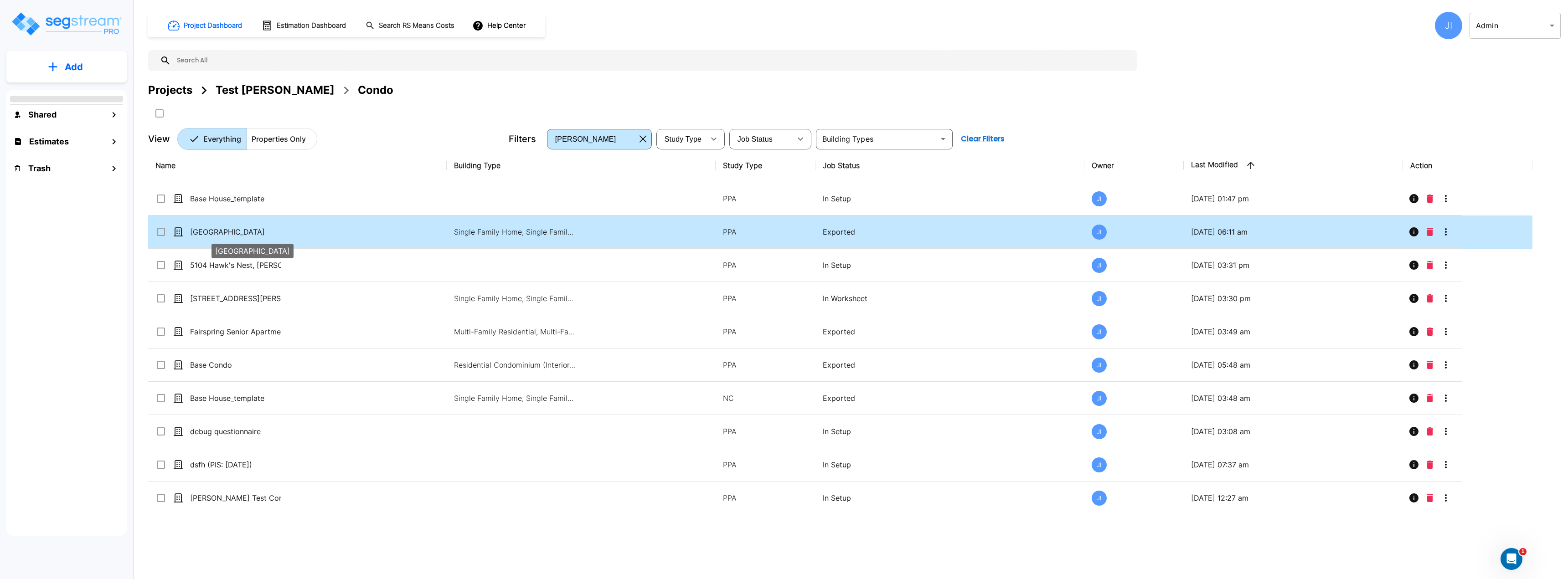
click at [250, 235] on p "[GEOGRAPHIC_DATA]" at bounding box center [236, 232] width 91 height 11
checkbox input "true"
click at [250, 235] on p "[GEOGRAPHIC_DATA]" at bounding box center [236, 232] width 91 height 11
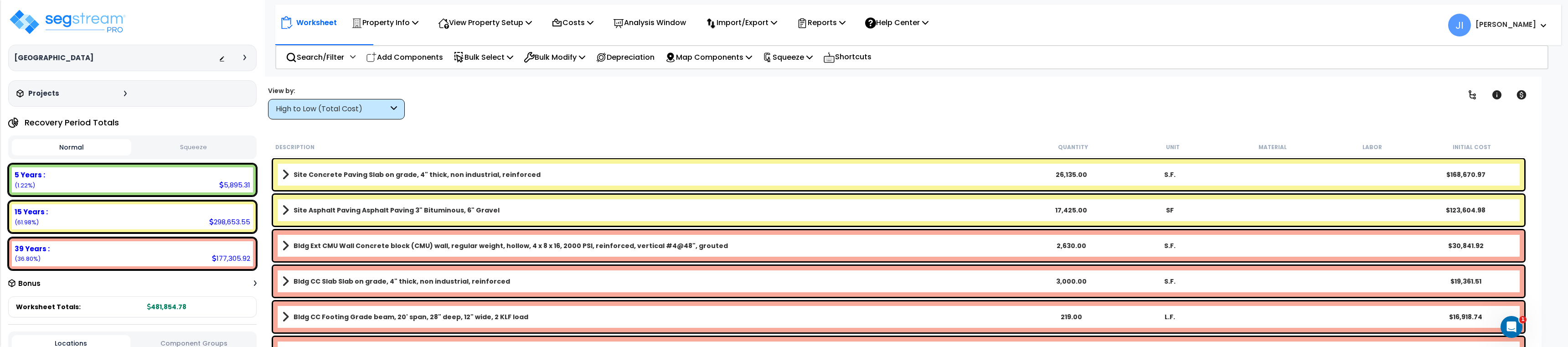
click at [728, 133] on div "Worksheet Property Info Property Setup Add Property Unit Template property Clon…" at bounding box center [898, 250] width 1286 height 347
click at [529, 127] on div "Worksheet Property Info Property Setup Add Property Unit Template property Clon…" at bounding box center [898, 250] width 1286 height 347
click at [789, 110] on div "Clear Filters" at bounding box center [937, 102] width 1014 height 33
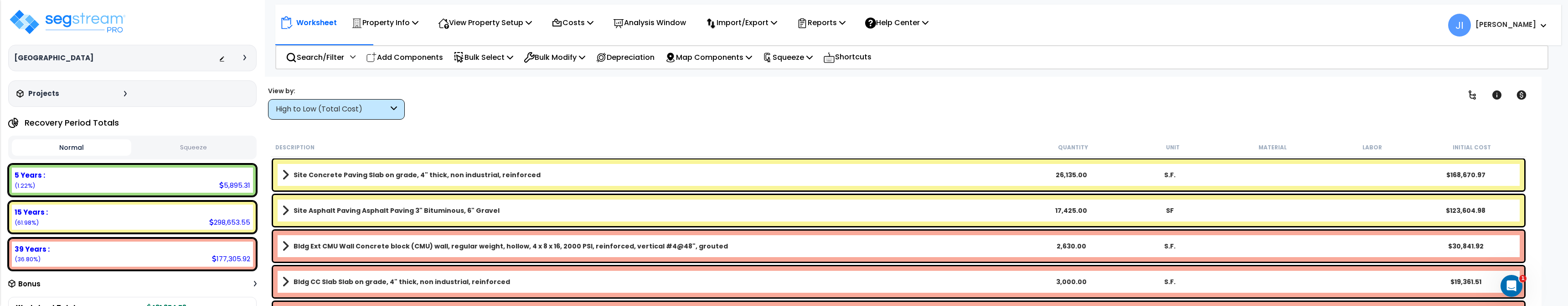
click at [639, 120] on div "Worksheet Property Info Property Setup Add Property Unit Template property Clon…" at bounding box center [898, 230] width 1286 height 306
click at [1471, 35] on span "JI" at bounding box center [1459, 24] width 23 height 23
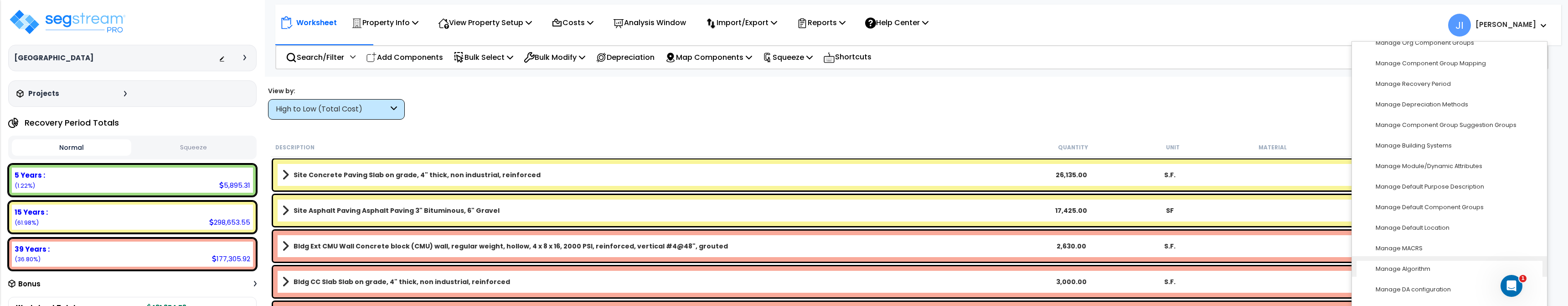
scroll to position [245, 0]
click at [1467, 99] on link "Manage Depreciation Methods" at bounding box center [1450, 105] width 186 height 17
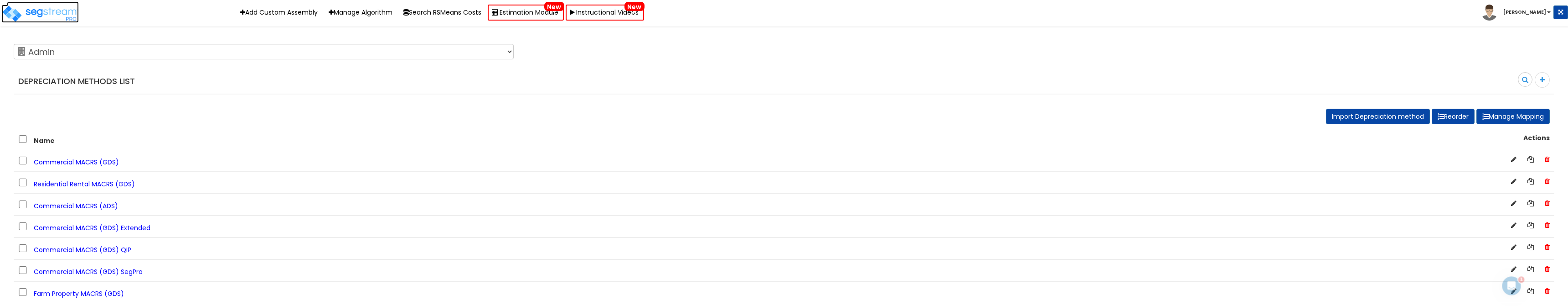
click at [55, 12] on img at bounding box center [40, 13] width 77 height 18
